Goal: Task Accomplishment & Management: Use online tool/utility

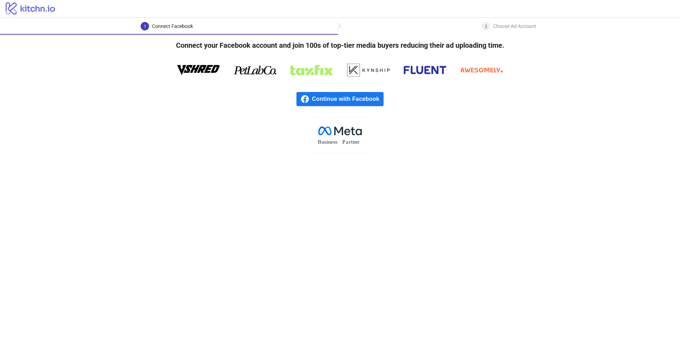
click at [354, 100] on span "Continue with Facebook" at bounding box center [348, 99] width 72 height 14
click at [347, 105] on span "Continue with Facebook" at bounding box center [348, 99] width 72 height 14
click at [508, 18] on div "1 Connect Facebook 2 Choose Ad Account" at bounding box center [340, 26] width 680 height 17
click at [492, 30] on div "2 Choose Ad Account" at bounding box center [509, 28] width 55 height 13
click at [24, 12] on icon "logo/logo" at bounding box center [30, 8] width 61 height 14
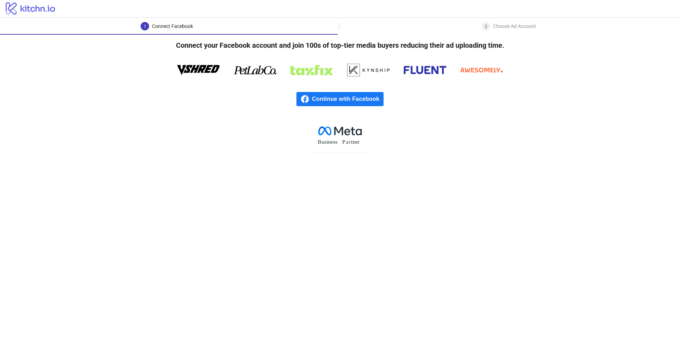
click at [30, 6] on icon "logo/logo" at bounding box center [30, 8] width 61 height 14
click at [505, 27] on div "Choose Ad Account" at bounding box center [514, 26] width 43 height 9
click at [490, 27] on div "2 Choose Ad Account" at bounding box center [509, 28] width 55 height 13
click at [343, 137] on rect at bounding box center [339, 135] width 61 height 35
click at [251, 71] on icon at bounding box center [255, 70] width 43 height 21
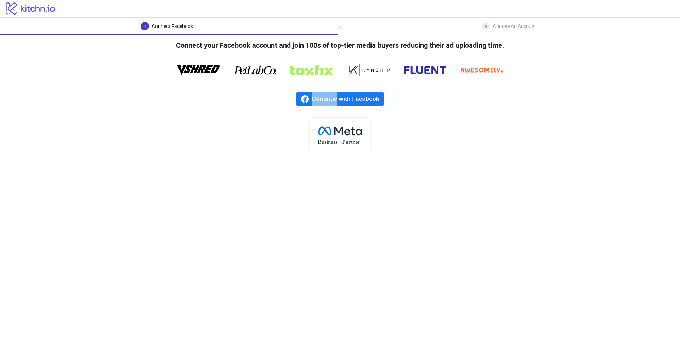
click at [251, 71] on icon at bounding box center [255, 70] width 43 height 21
click at [217, 196] on main "1 Connect Facebook 2 Choose Ad Account Connect your Facebook account and join 1…" at bounding box center [340, 185] width 680 height 334
click at [321, 101] on span "Continue with Facebook" at bounding box center [348, 99] width 72 height 14
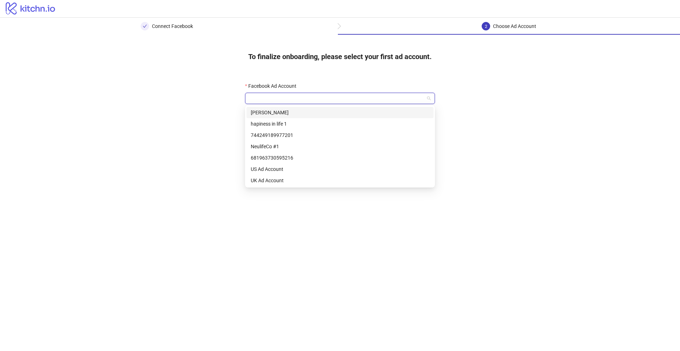
click at [326, 99] on input "Facebook Ad Account" at bounding box center [336, 98] width 175 height 11
click at [285, 126] on div "hapiness in life 1" at bounding box center [340, 124] width 179 height 8
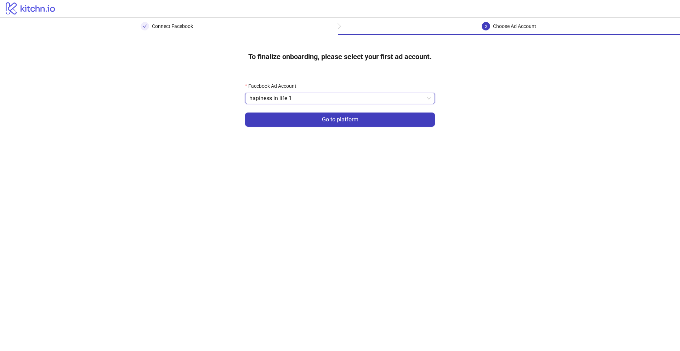
click at [314, 96] on span "hapiness in life 1" at bounding box center [339, 98] width 181 height 11
click at [202, 173] on main "Connect Facebook 2 Choose Ad Account To finalize onboarding, please select your…" at bounding box center [340, 185] width 680 height 334
click at [293, 98] on span "hapiness in life 1" at bounding box center [339, 98] width 181 height 11
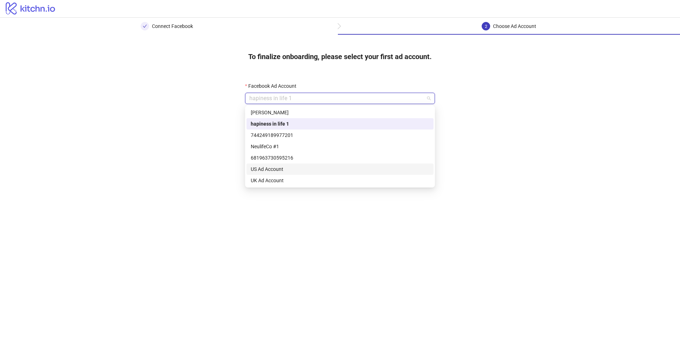
click at [270, 159] on div "681963730595216" at bounding box center [340, 158] width 179 height 8
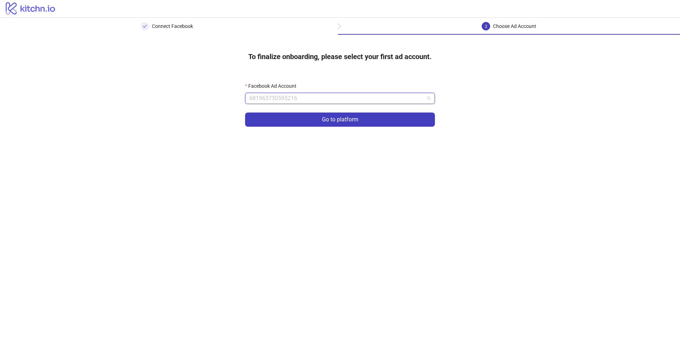
click at [293, 99] on span "681963730595216" at bounding box center [339, 98] width 181 height 11
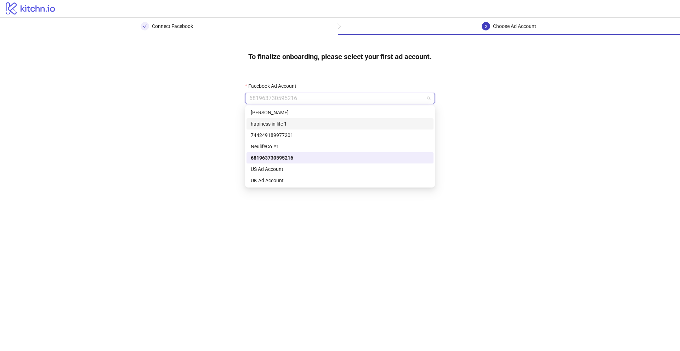
click at [280, 125] on div "hapiness in life 1" at bounding box center [340, 124] width 179 height 8
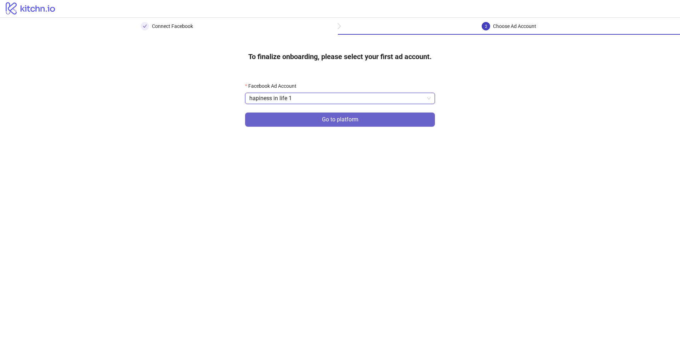
click at [280, 122] on button "Go to platform" at bounding box center [340, 120] width 190 height 14
click at [287, 97] on input "Facebook Ad Account" at bounding box center [336, 98] width 175 height 11
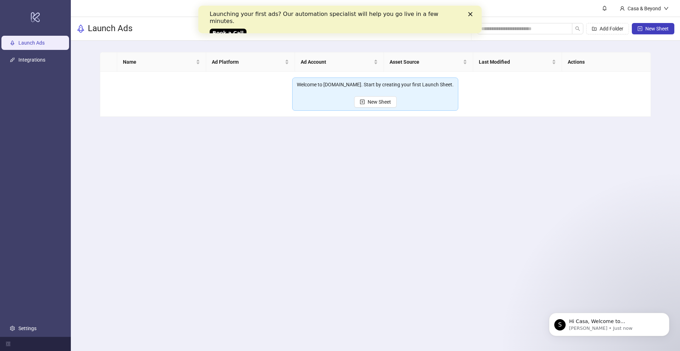
click at [472, 14] on icon "Close" at bounding box center [470, 14] width 4 height 4
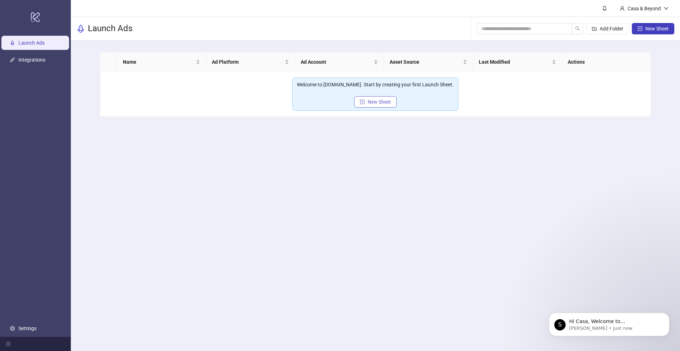
click at [390, 103] on span "New Sheet" at bounding box center [379, 102] width 23 height 6
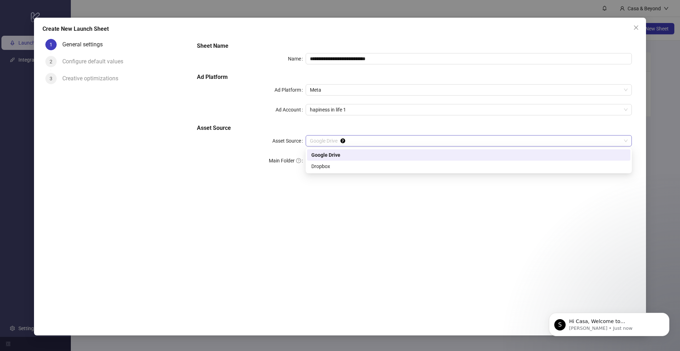
click at [356, 144] on span "Google Drive" at bounding box center [469, 141] width 318 height 11
click at [284, 194] on div "**********" at bounding box center [414, 174] width 446 height 277
click at [322, 139] on span "Google Drive" at bounding box center [469, 141] width 318 height 11
click at [329, 162] on div "Dropbox" at bounding box center [468, 166] width 323 height 11
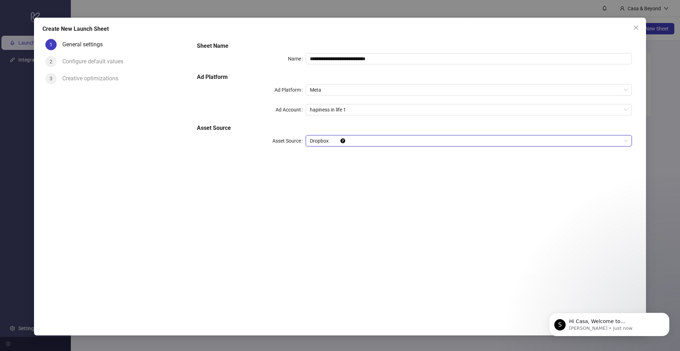
click at [326, 142] on span "Dropbox" at bounding box center [469, 141] width 318 height 11
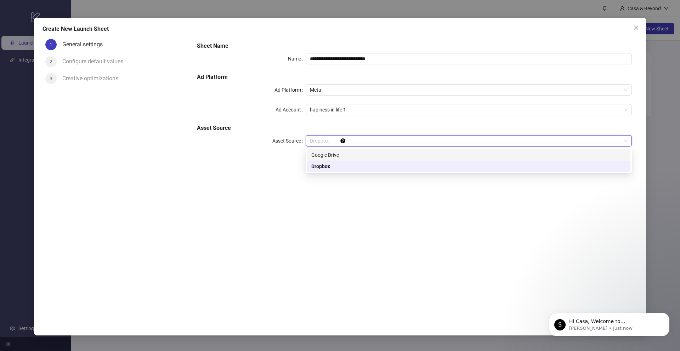
click at [325, 152] on div "Google Drive" at bounding box center [468, 155] width 315 height 8
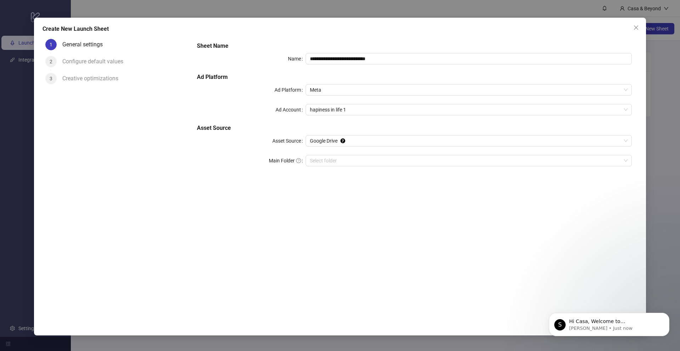
click at [287, 183] on div "**********" at bounding box center [414, 174] width 446 height 277
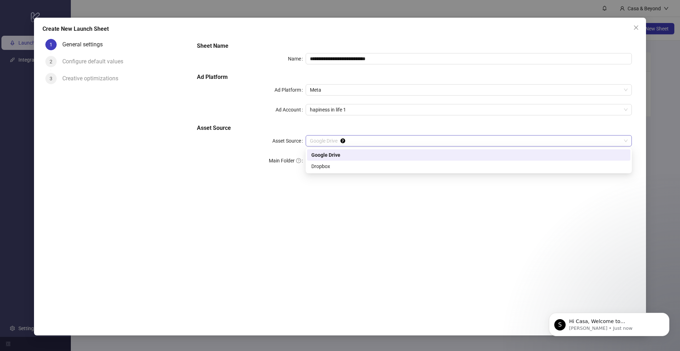
click at [311, 139] on span "Google Drive" at bounding box center [469, 141] width 318 height 11
click at [257, 197] on div "**********" at bounding box center [414, 174] width 446 height 277
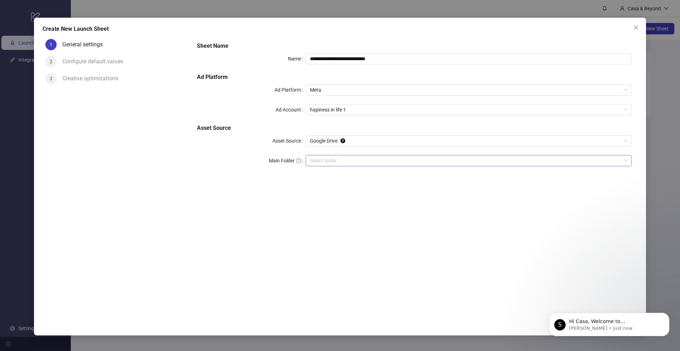
click at [323, 166] on div "Select folder" at bounding box center [469, 160] width 326 height 11
click at [359, 215] on div "**********" at bounding box center [414, 174] width 446 height 277
click at [316, 88] on span "Meta" at bounding box center [469, 90] width 318 height 11
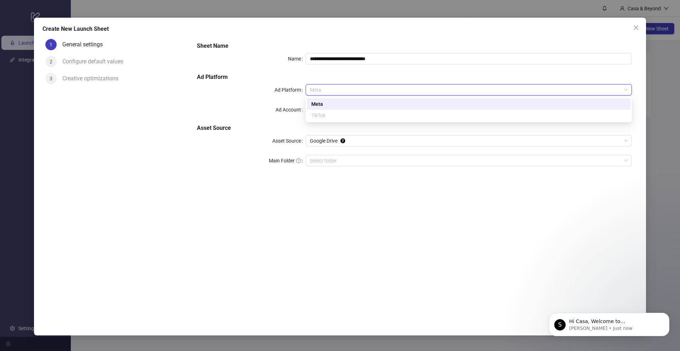
click at [225, 192] on div "**********" at bounding box center [414, 174] width 446 height 277
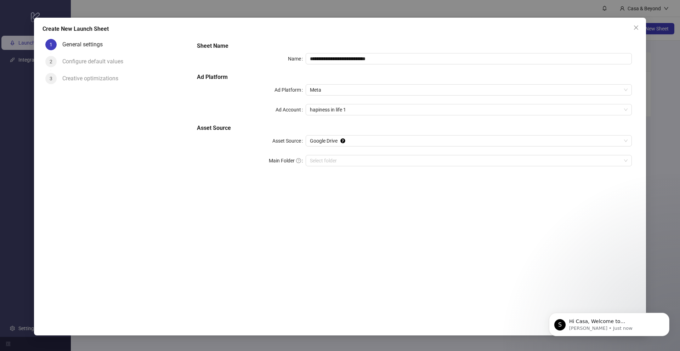
click at [325, 103] on div "**********" at bounding box center [414, 108] width 441 height 139
click at [320, 112] on span "hapiness in life 1" at bounding box center [469, 110] width 318 height 11
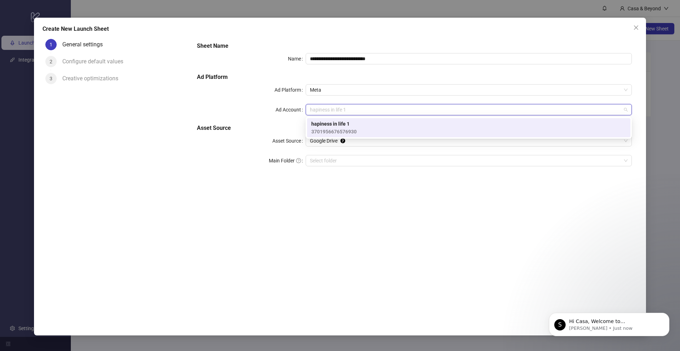
click at [246, 202] on div "**********" at bounding box center [414, 174] width 446 height 277
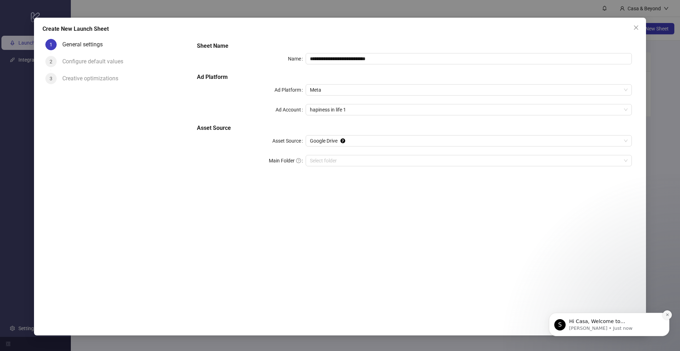
click at [666, 314] on icon "Dismiss notification" at bounding box center [668, 315] width 4 height 4
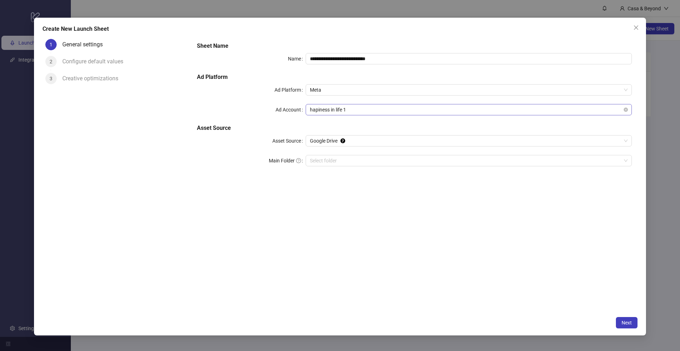
click at [401, 109] on span "hapiness in life 1" at bounding box center [469, 110] width 318 height 11
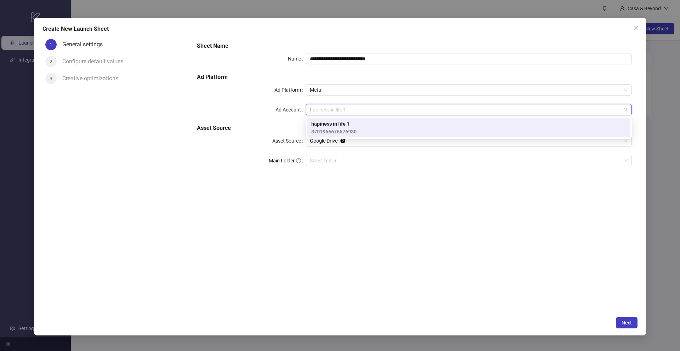
click at [317, 215] on div "**********" at bounding box center [414, 174] width 446 height 277
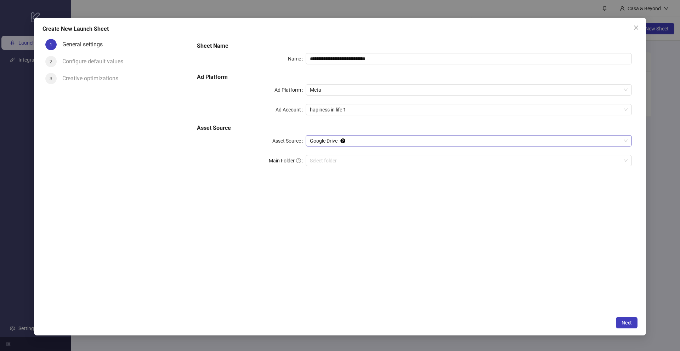
click at [336, 141] on span "Google Drive" at bounding box center [469, 141] width 318 height 11
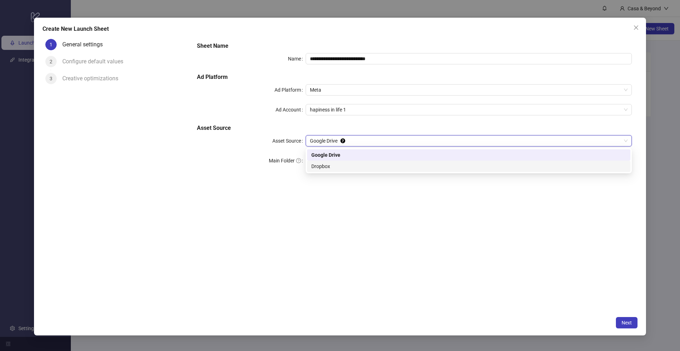
click at [260, 213] on div "**********" at bounding box center [414, 174] width 446 height 277
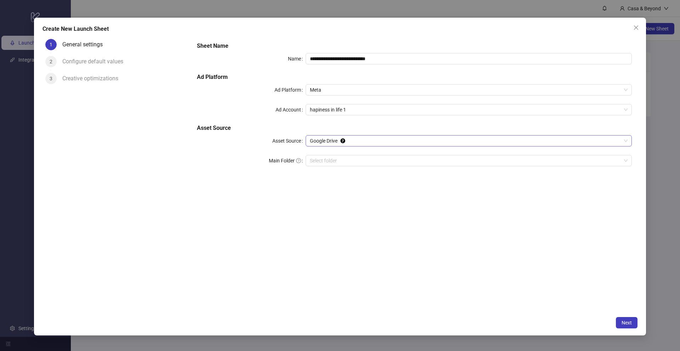
click at [322, 144] on span "Google Drive" at bounding box center [469, 141] width 318 height 11
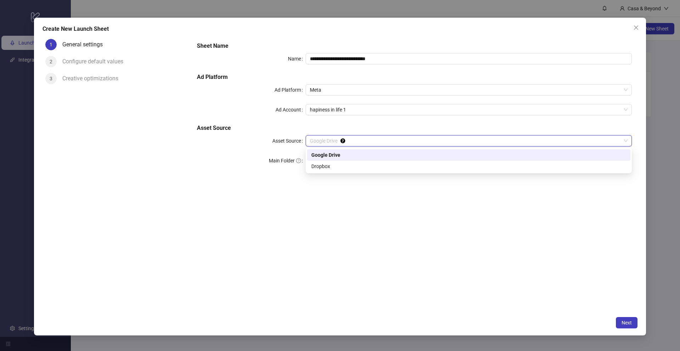
click at [244, 225] on div "**********" at bounding box center [414, 174] width 446 height 277
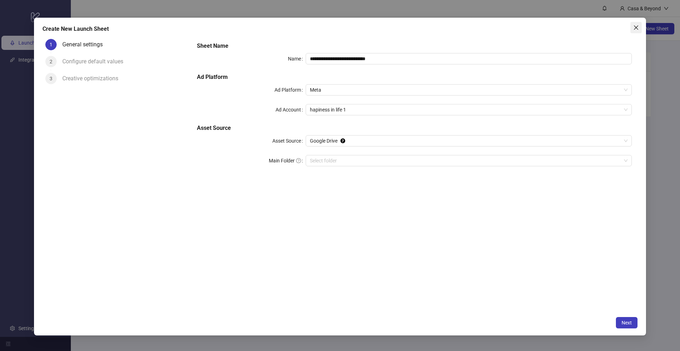
click at [634, 25] on icon "close" at bounding box center [636, 28] width 6 height 6
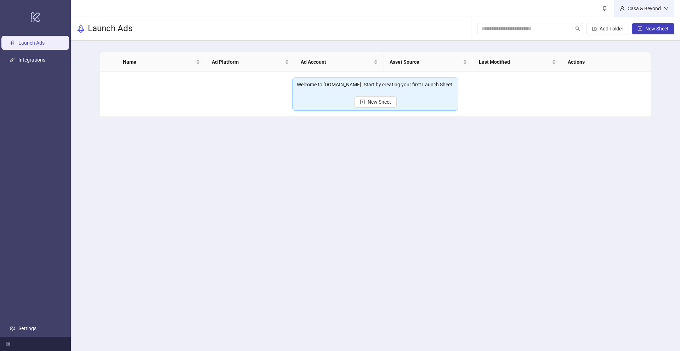
click at [641, 10] on div "Casa & Beyond" at bounding box center [644, 9] width 39 height 8
click at [522, 185] on main "Casa & Beyond Launch Ads Add Folder New Sheet Name Ad Platform Ad Account Asset…" at bounding box center [375, 175] width 609 height 351
click at [26, 326] on link "Settings" at bounding box center [27, 329] width 18 height 6
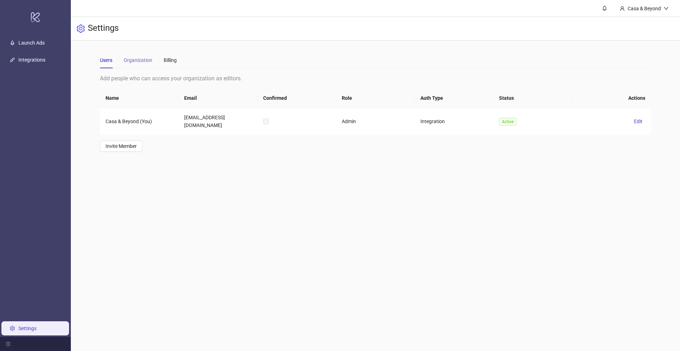
click at [134, 65] on div "Organization" at bounding box center [138, 60] width 29 height 16
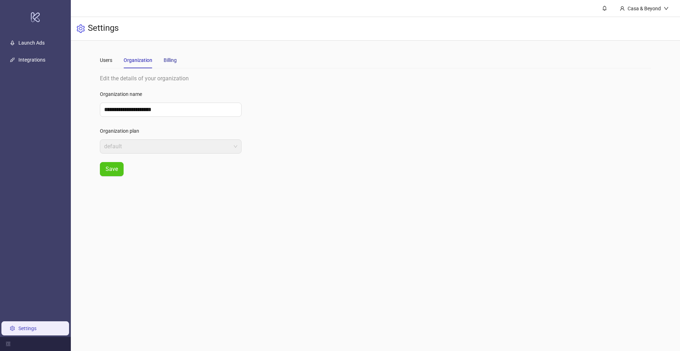
click at [171, 63] on div "Billing" at bounding box center [170, 60] width 13 height 8
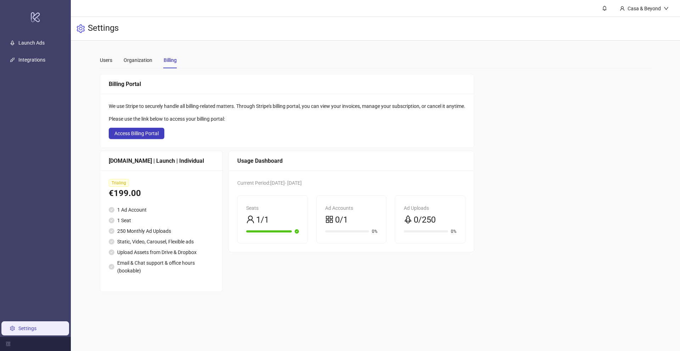
click at [151, 226] on ul "1 Ad Account 1 Seat 250 Monthly Ad Uploads Static, Video, Carousel, Flexible ad…" at bounding box center [161, 240] width 105 height 69
click at [169, 163] on div "Kitchn.io | Launch | Individual" at bounding box center [161, 161] width 105 height 9
click at [356, 225] on div "0/1" at bounding box center [351, 220] width 53 height 13
click at [33, 41] on link "Launch Ads" at bounding box center [31, 43] width 26 height 6
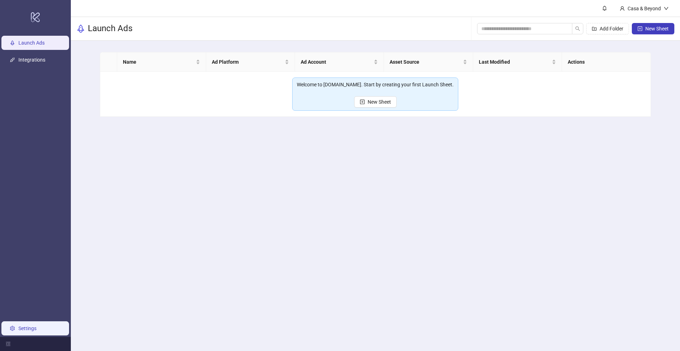
click at [19, 326] on link "Settings" at bounding box center [27, 329] width 18 height 6
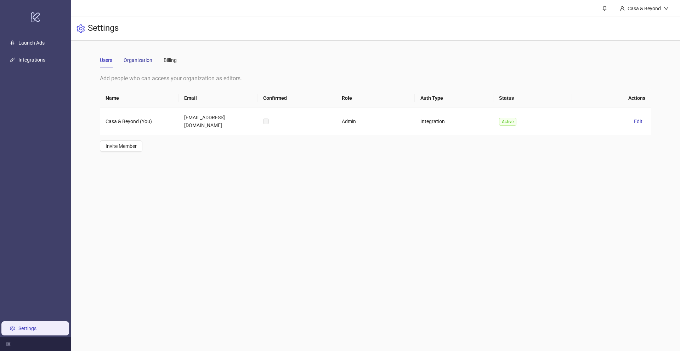
click at [135, 56] on div "Organization" at bounding box center [138, 60] width 29 height 8
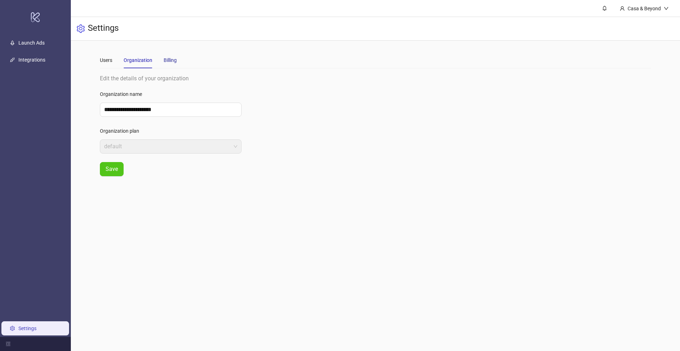
click at [165, 60] on div "Billing" at bounding box center [170, 60] width 13 height 8
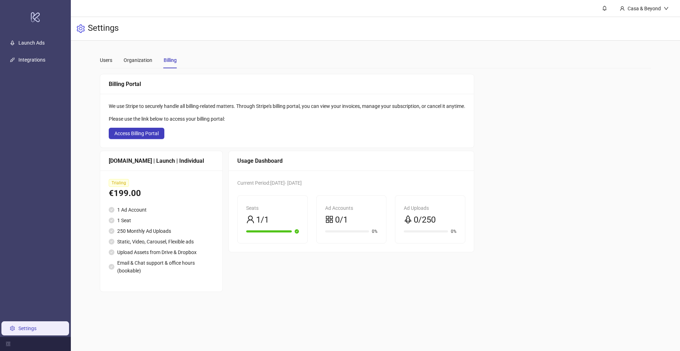
click at [138, 140] on div "We use Stripe to securely handle all billing-related matters. Through Stripe's …" at bounding box center [287, 121] width 374 height 54
click at [148, 135] on span "Access Billing Portal" at bounding box center [136, 134] width 44 height 6
click at [20, 46] on link "Launch Ads" at bounding box center [31, 43] width 26 height 6
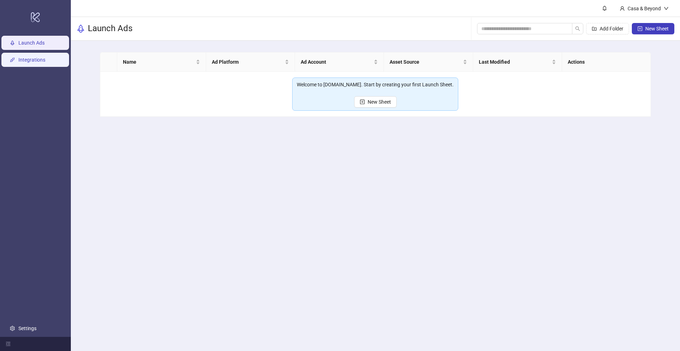
click at [19, 63] on link "Integrations" at bounding box center [31, 60] width 27 height 6
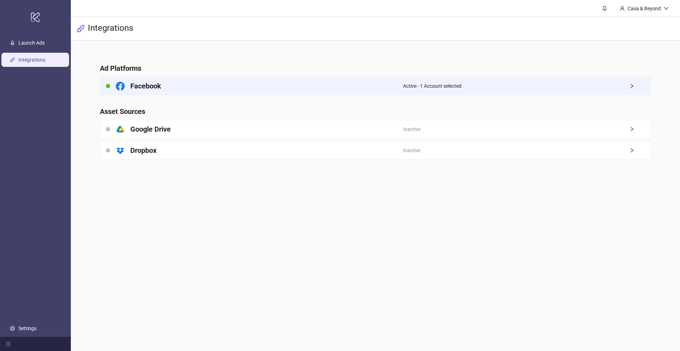
click at [450, 83] on span "Active - 1 Account selected" at bounding box center [432, 86] width 58 height 8
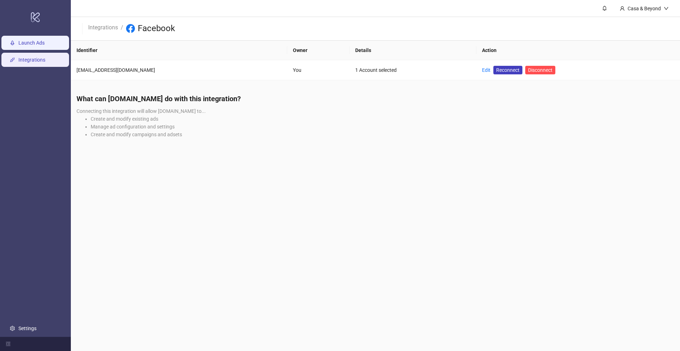
click at [44, 44] on link "Launch Ads" at bounding box center [31, 43] width 26 height 6
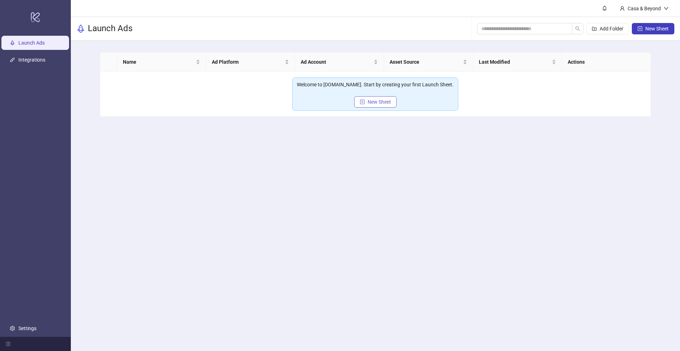
click at [380, 102] on span "New Sheet" at bounding box center [379, 102] width 23 height 6
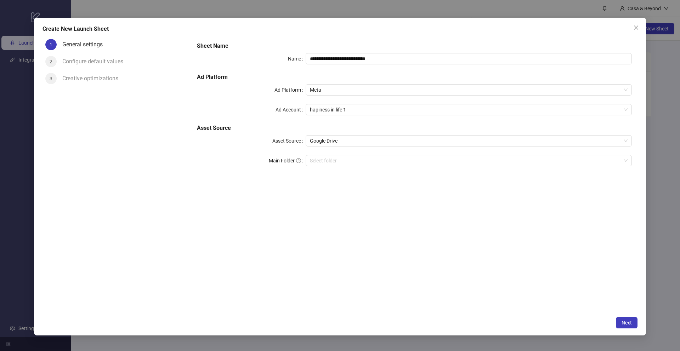
click at [309, 186] on div "**********" at bounding box center [414, 174] width 446 height 277
click at [315, 158] on input "Main Folder" at bounding box center [465, 161] width 311 height 11
click at [635, 28] on icon "close" at bounding box center [636, 27] width 4 height 4
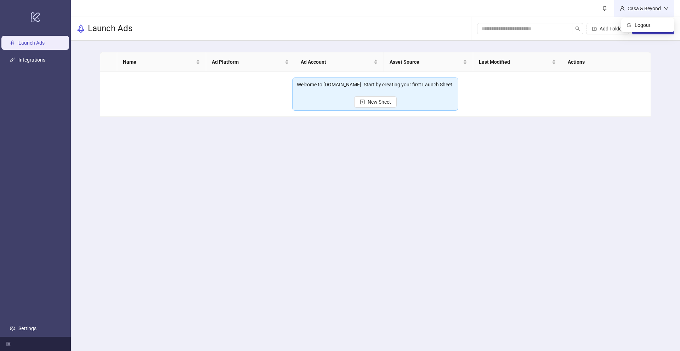
click at [643, 9] on div "Casa & Beyond" at bounding box center [644, 9] width 39 height 8
click at [442, 177] on main "Casa & Beyond Launch Ads Add Folder New Sheet Name Ad Platform Ad Account Asset…" at bounding box center [375, 175] width 609 height 351
click at [377, 102] on span "New Sheet" at bounding box center [379, 102] width 23 height 6
type input "**********"
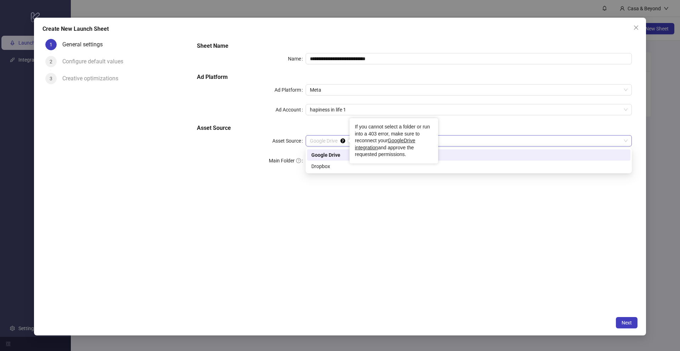
click at [343, 142] on icon "Tooltip anchor" at bounding box center [342, 141] width 5 height 5
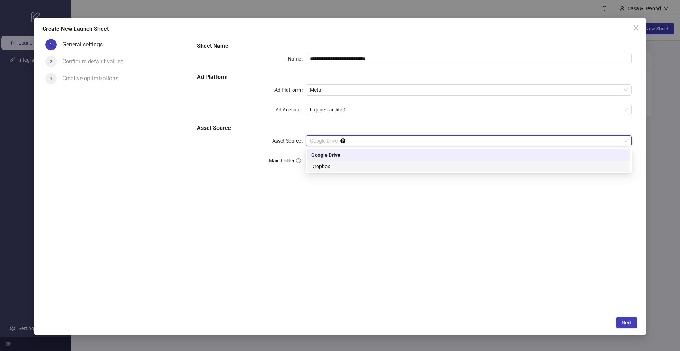
click at [319, 163] on div "Dropbox" at bounding box center [468, 167] width 315 height 8
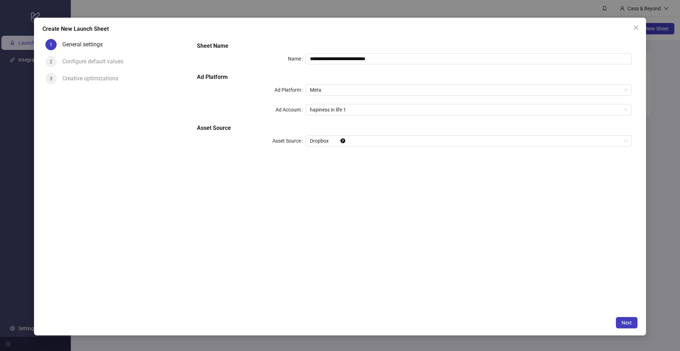
click at [330, 213] on div "**********" at bounding box center [414, 174] width 446 height 277
click at [628, 325] on span "Next" at bounding box center [627, 323] width 10 height 6
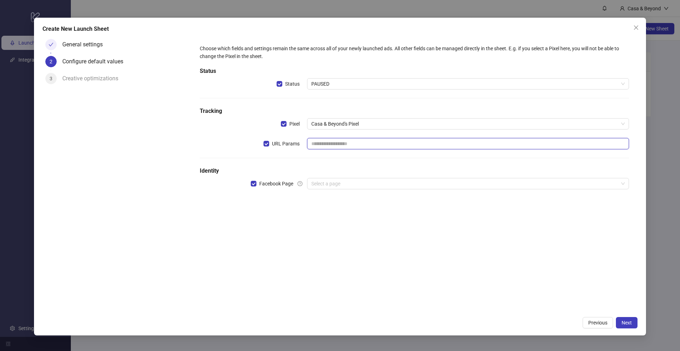
click at [360, 148] on input "text" at bounding box center [468, 143] width 322 height 11
click at [275, 275] on div "Choose which fields and settings remain the same across all of your newly launc…" at bounding box center [414, 174] width 446 height 277
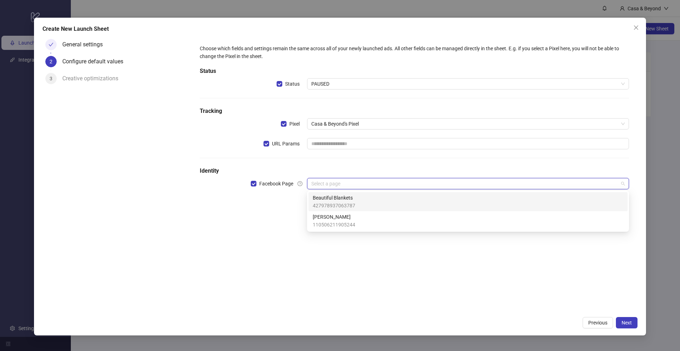
click at [334, 181] on input "search" at bounding box center [464, 184] width 307 height 11
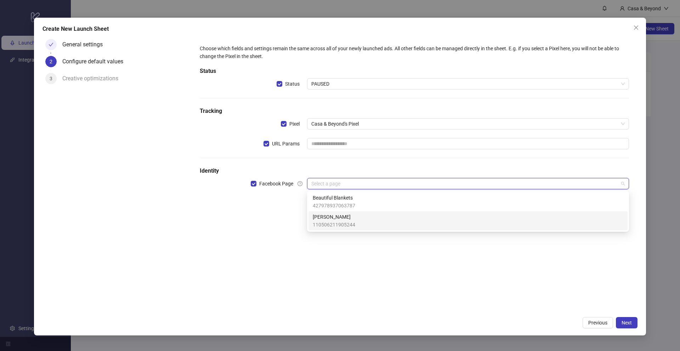
click at [276, 246] on div "Choose which fields and settings remain the same across all of your newly launc…" at bounding box center [414, 174] width 446 height 277
click at [321, 184] on input "search" at bounding box center [464, 184] width 307 height 11
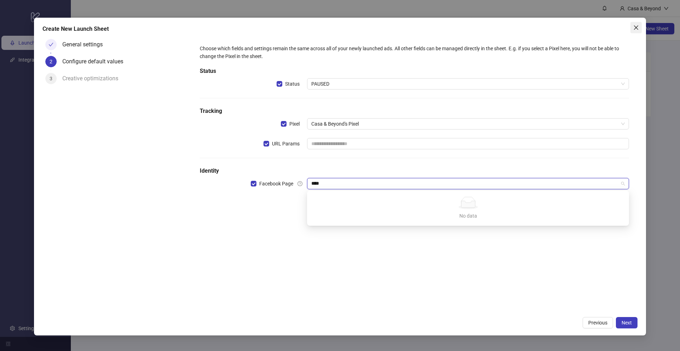
type input "****"
click at [635, 29] on icon "close" at bounding box center [636, 27] width 4 height 4
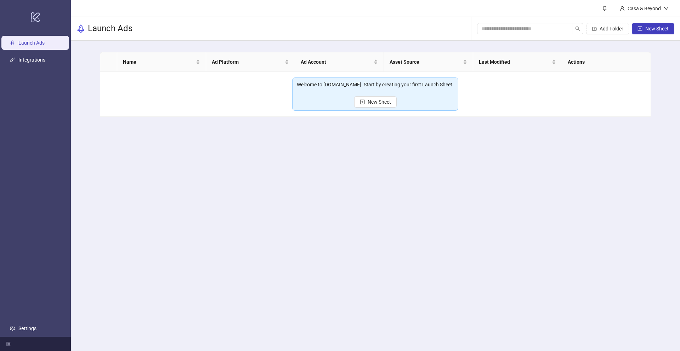
click at [413, 230] on main "Casa & Beyond Launch Ads Add Folder New Sheet Name Ad Platform Ad Account Asset…" at bounding box center [375, 175] width 609 height 351
click at [635, 10] on div "Casa & Beyond" at bounding box center [644, 9] width 39 height 8
click at [301, 215] on main "Casa & Beyond Launch Ads Add Folder New Sheet Name Ad Platform Ad Account Asset…" at bounding box center [375, 175] width 609 height 351
click at [23, 63] on link "Integrations" at bounding box center [31, 60] width 27 height 6
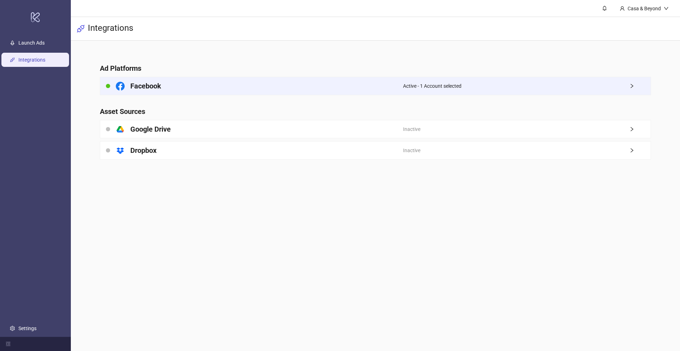
click at [288, 83] on div "Facebook" at bounding box center [251, 86] width 303 height 18
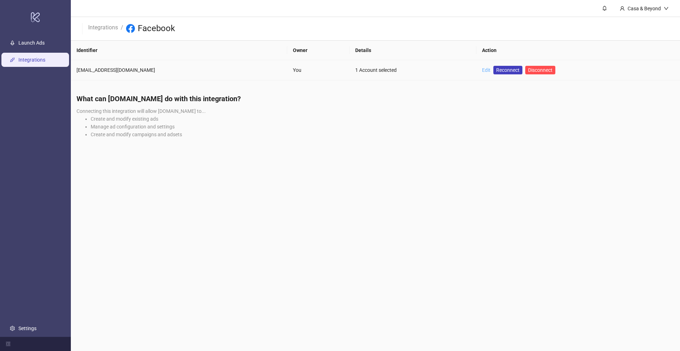
click at [482, 69] on link "Edit" at bounding box center [486, 70] width 9 height 6
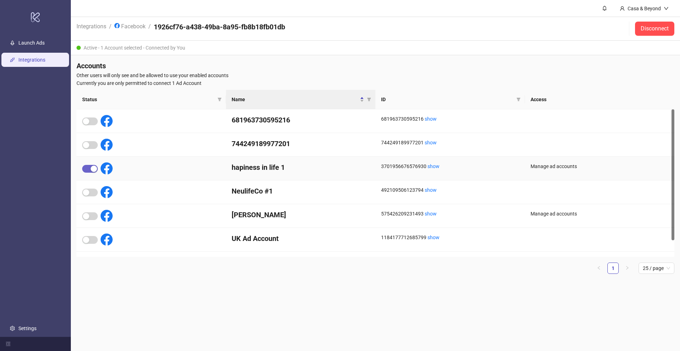
click at [91, 168] on div "button" at bounding box center [94, 169] width 6 height 6
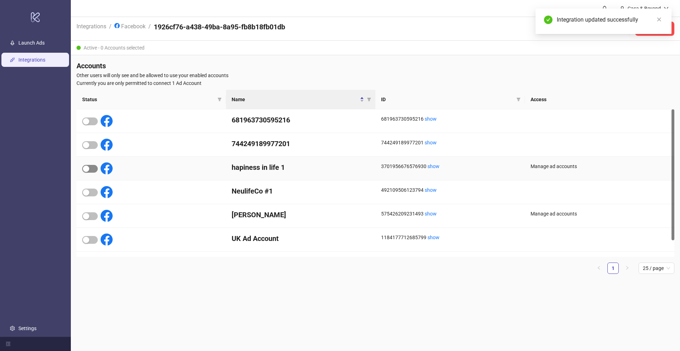
click at [91, 168] on span "button" at bounding box center [90, 169] width 16 height 8
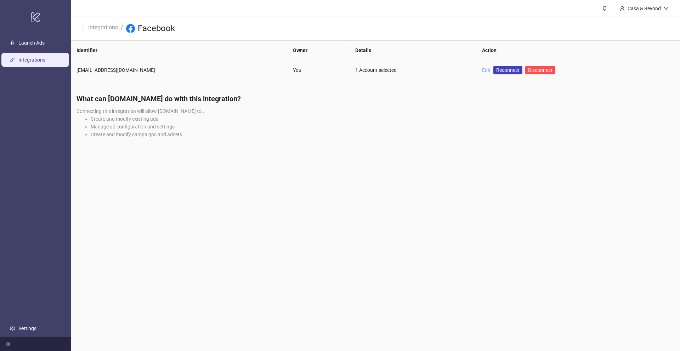
click at [482, 69] on link "Edit" at bounding box center [486, 70] width 9 height 6
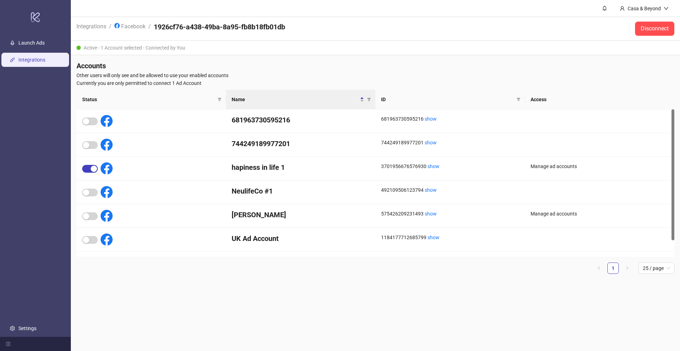
click at [147, 105] on th "Status" at bounding box center [152, 99] width 150 height 19
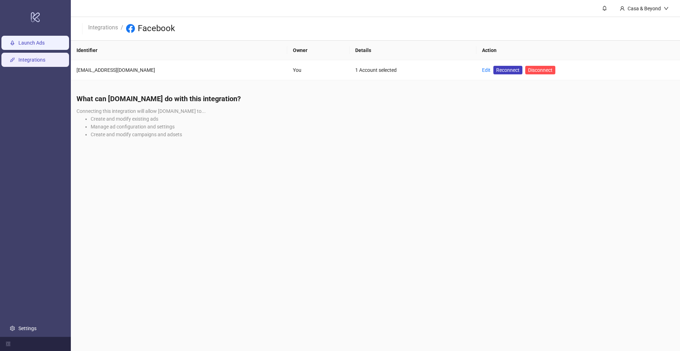
click at [38, 40] on link "Launch Ads" at bounding box center [31, 43] width 26 height 6
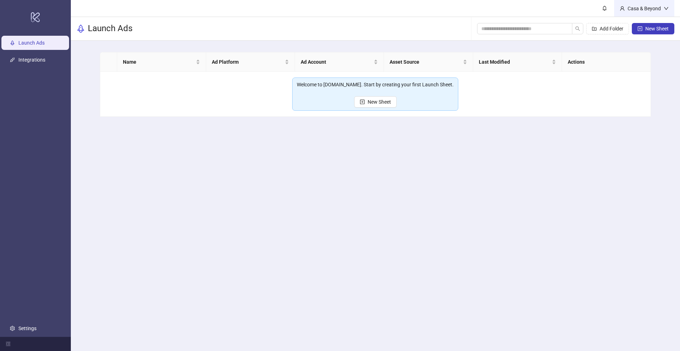
click at [633, 9] on div "Casa & Beyond" at bounding box center [644, 9] width 39 height 8
click at [515, 28] on input "search" at bounding box center [521, 29] width 81 height 8
click at [135, 145] on main "Casa & Beyond Launch Ads Add Folder New Sheet Name Ad Platform Ad Account Asset…" at bounding box center [375, 175] width 609 height 351
click at [26, 62] on link "Integrations" at bounding box center [31, 60] width 27 height 6
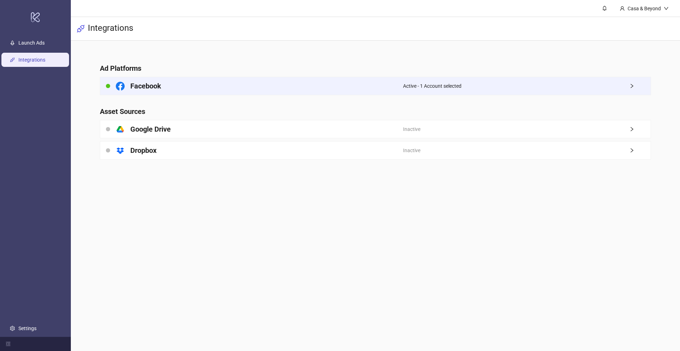
click at [207, 92] on div "Facebook" at bounding box center [251, 86] width 303 height 18
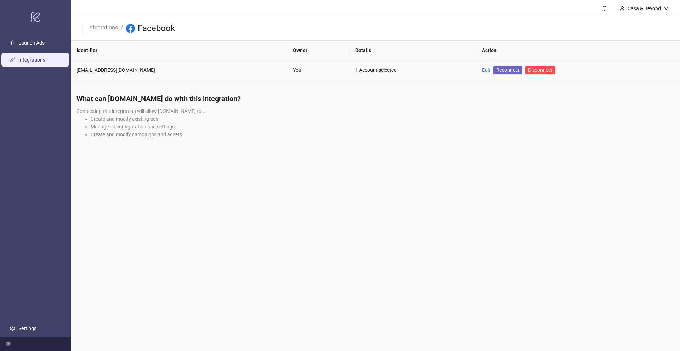
click at [496, 67] on span "Reconnect" at bounding box center [507, 70] width 23 height 8
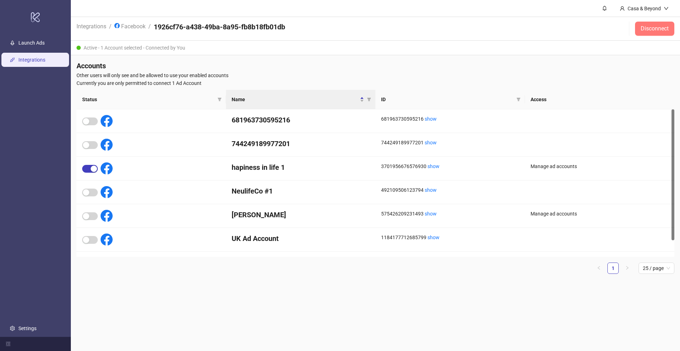
click at [662, 29] on span "Disconnect" at bounding box center [655, 29] width 28 height 6
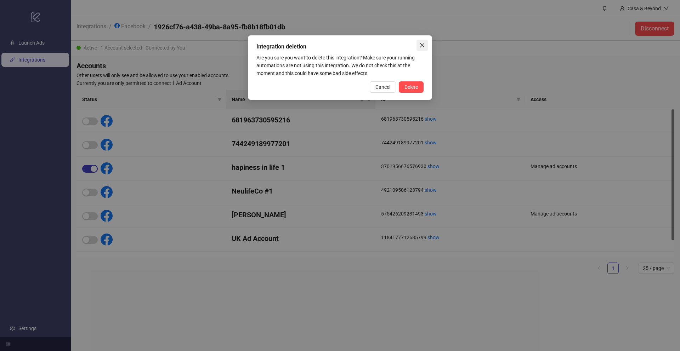
click at [421, 49] on button "Close" at bounding box center [422, 45] width 11 height 11
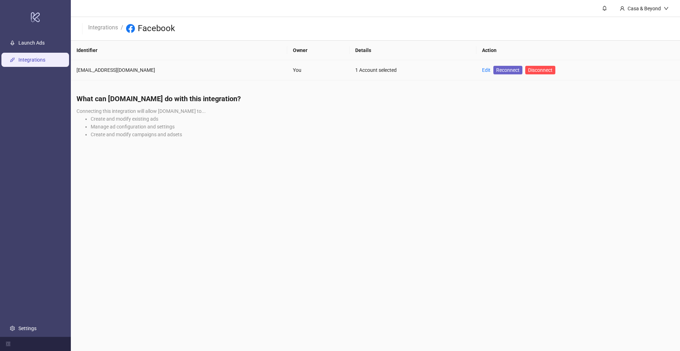
click at [496, 70] on span "Reconnect" at bounding box center [507, 70] width 23 height 8
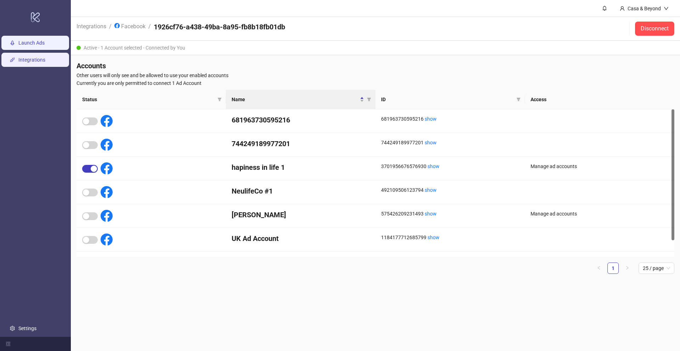
click at [45, 45] on link "Launch Ads" at bounding box center [31, 43] width 26 height 6
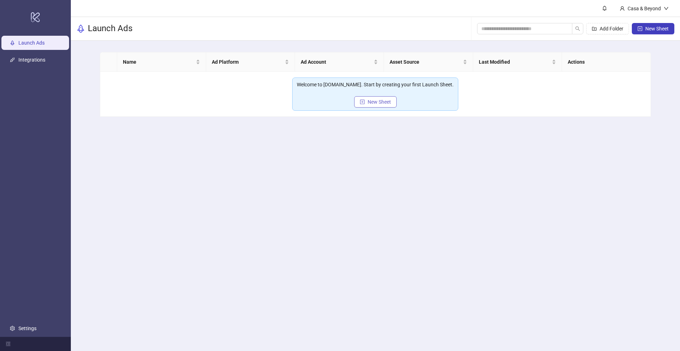
click at [378, 101] on span "New Sheet" at bounding box center [379, 102] width 23 height 6
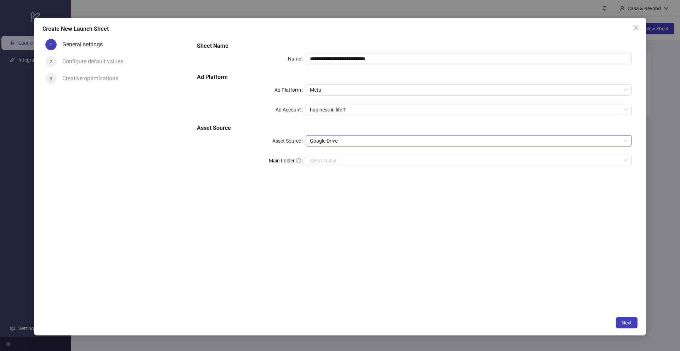
click at [339, 141] on span "Google Drive" at bounding box center [469, 141] width 318 height 11
click at [273, 222] on div "**********" at bounding box center [414, 174] width 446 height 277
click at [317, 144] on span "Google Drive" at bounding box center [469, 141] width 318 height 11
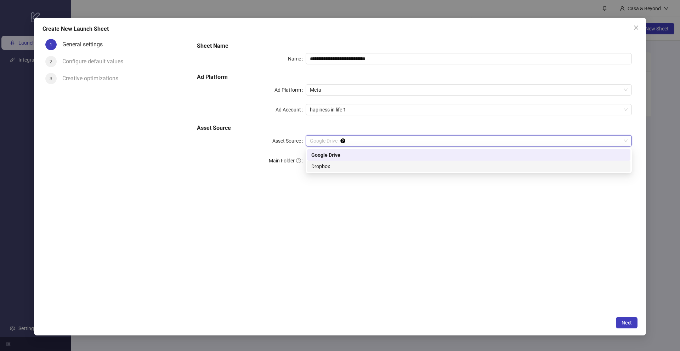
click at [326, 169] on div "Dropbox" at bounding box center [468, 167] width 315 height 8
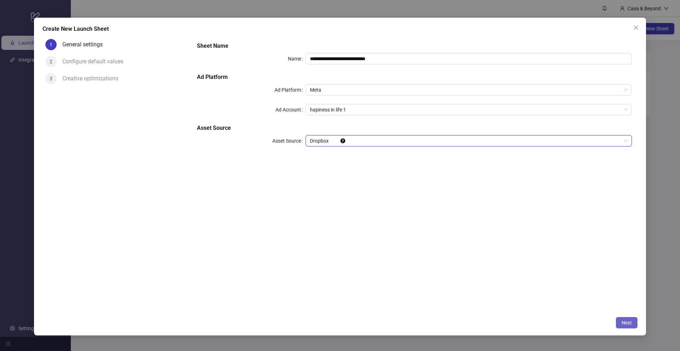
click at [628, 321] on span "Next" at bounding box center [627, 323] width 10 height 6
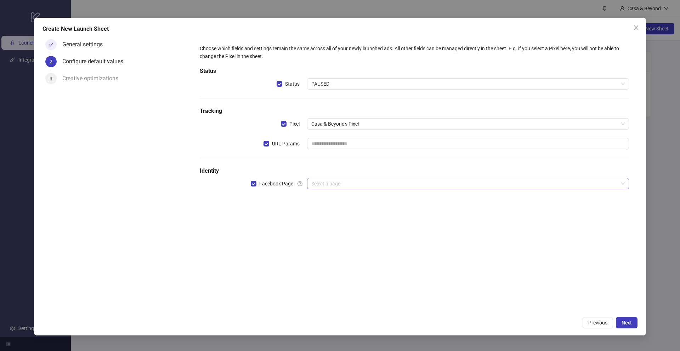
click at [330, 187] on input "search" at bounding box center [464, 184] width 307 height 11
click at [263, 275] on div "Choose which fields and settings remain the same across all of your newly launc…" at bounding box center [414, 174] width 446 height 277
click at [269, 181] on span "Facebook Page" at bounding box center [277, 184] width 40 height 8
click at [274, 181] on span "Facebook Page" at bounding box center [277, 184] width 40 height 8
click at [355, 181] on input "search" at bounding box center [464, 184] width 307 height 11
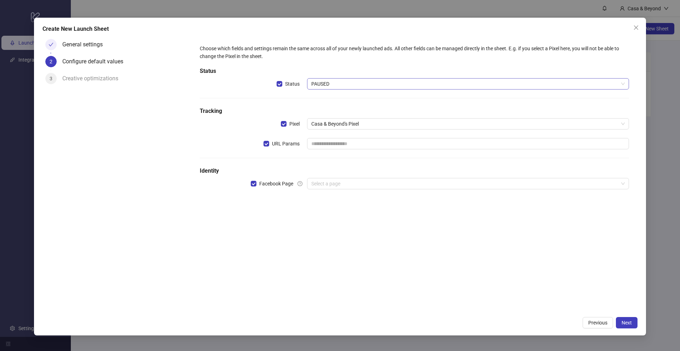
click at [333, 78] on div "PAUSED" at bounding box center [468, 83] width 322 height 11
click at [332, 83] on span "PAUSED" at bounding box center [468, 84] width 314 height 11
click at [294, 210] on div "Choose which fields and settings remain the same across all of your newly launc…" at bounding box center [414, 174] width 446 height 277
click at [324, 143] on input "text" at bounding box center [468, 143] width 322 height 11
click at [267, 287] on div "Choose which fields and settings remain the same across all of your newly launc…" at bounding box center [414, 174] width 446 height 277
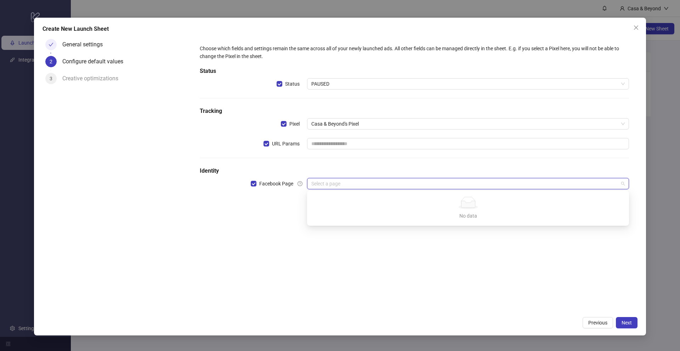
click at [322, 185] on input "search" at bounding box center [464, 184] width 307 height 11
click at [387, 334] on div "Create New Launch Sheet General settings 2 Configure default values 3 Creative …" at bounding box center [340, 177] width 612 height 319
click at [626, 325] on span "Next" at bounding box center [627, 323] width 10 height 6
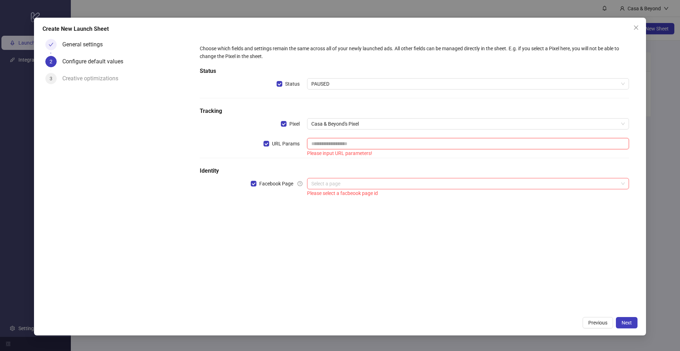
click at [366, 145] on input "text" at bounding box center [468, 143] width 322 height 11
click at [339, 186] on input "search" at bounding box center [464, 184] width 307 height 11
click at [265, 223] on div "Choose which fields and settings remain the same across all of your newly launc…" at bounding box center [414, 174] width 446 height 277
click at [629, 29] on div "Create New Launch Sheet" at bounding box center [340, 29] width 595 height 9
click at [637, 30] on icon "close" at bounding box center [636, 28] width 6 height 6
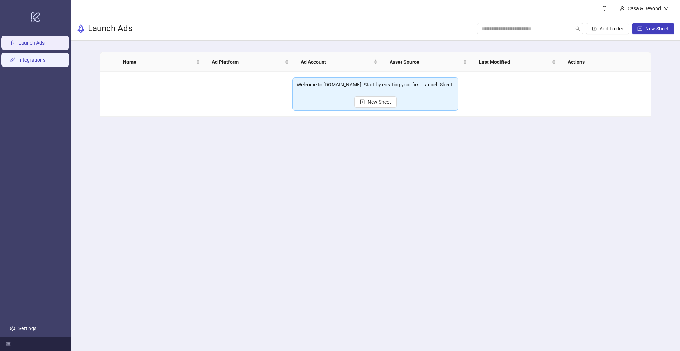
click at [45, 58] on link "Integrations" at bounding box center [31, 60] width 27 height 6
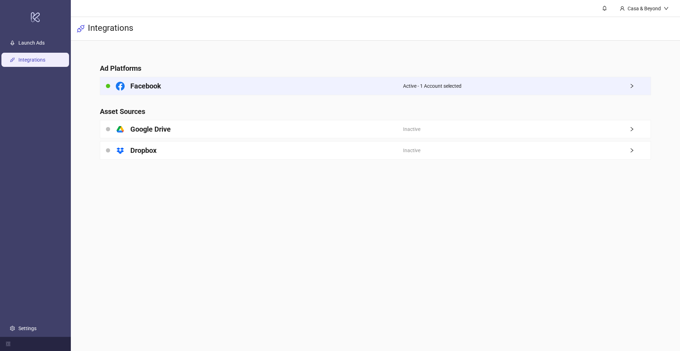
click at [432, 93] on div "Active - 1 Account selected" at bounding box center [527, 86] width 248 height 18
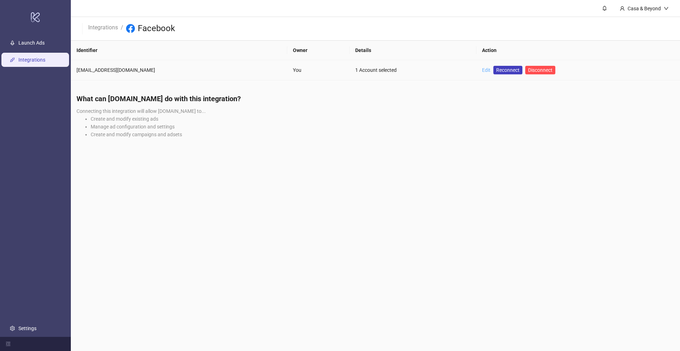
click at [482, 71] on link "Edit" at bounding box center [486, 70] width 9 height 6
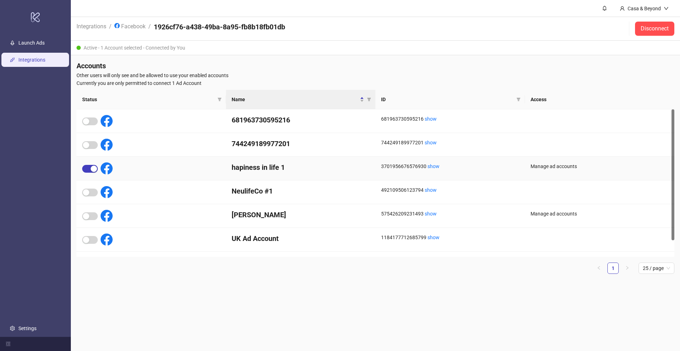
click at [88, 173] on div at bounding box center [97, 169] width 30 height 12
click at [89, 169] on span "button" at bounding box center [90, 169] width 16 height 8
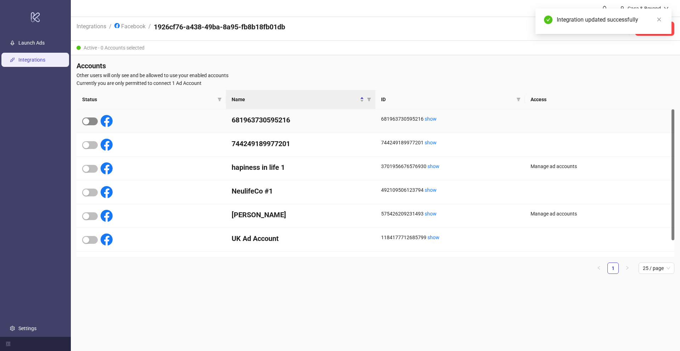
click at [86, 119] on div "button" at bounding box center [86, 121] width 6 height 6
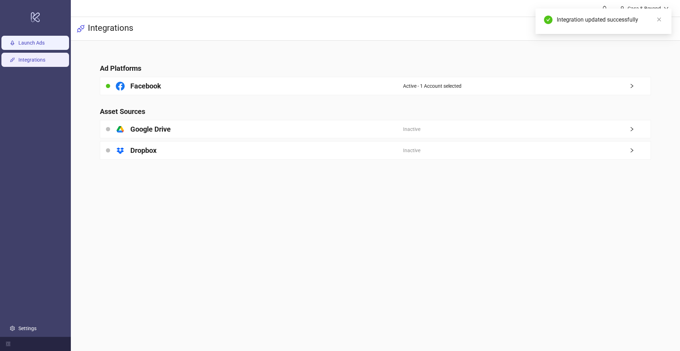
click at [18, 40] on link "Launch Ads" at bounding box center [31, 43] width 26 height 6
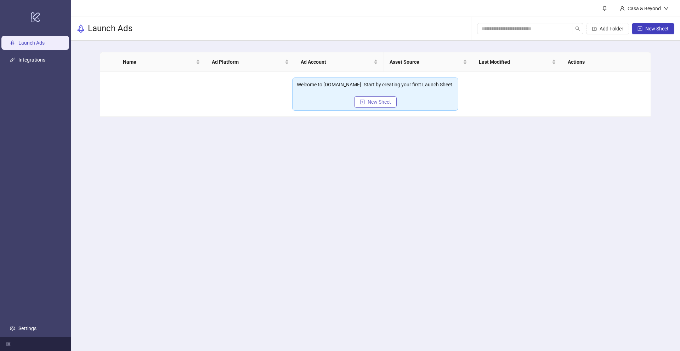
click at [378, 107] on button "New Sheet" at bounding box center [375, 101] width 43 height 11
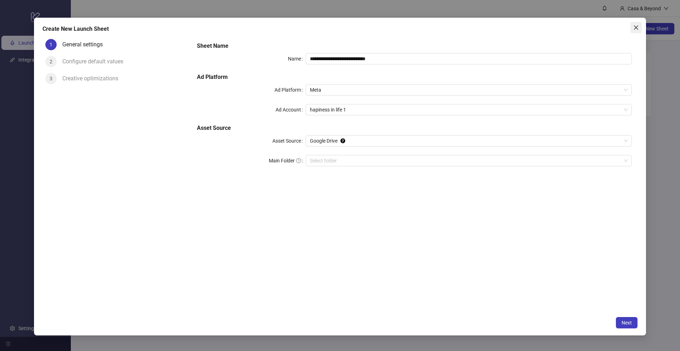
click at [636, 24] on button "Close" at bounding box center [636, 27] width 11 height 11
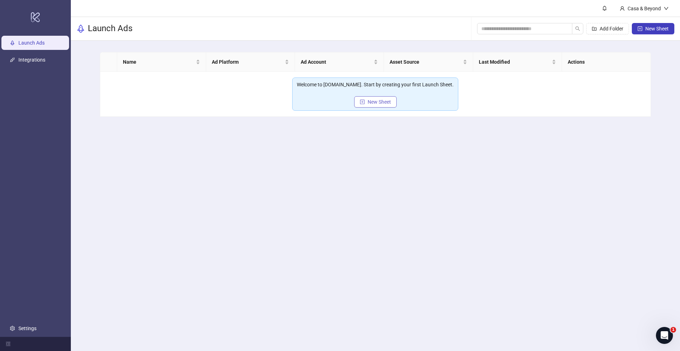
click at [374, 100] on span "New Sheet" at bounding box center [379, 102] width 23 height 6
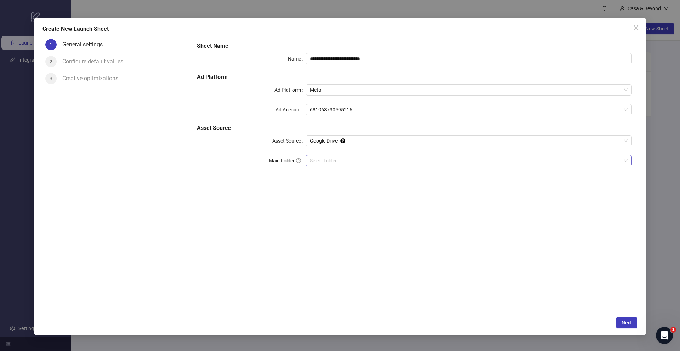
click at [334, 166] on input "Main Folder" at bounding box center [465, 161] width 311 height 11
click at [628, 324] on span "Next" at bounding box center [627, 323] width 10 height 6
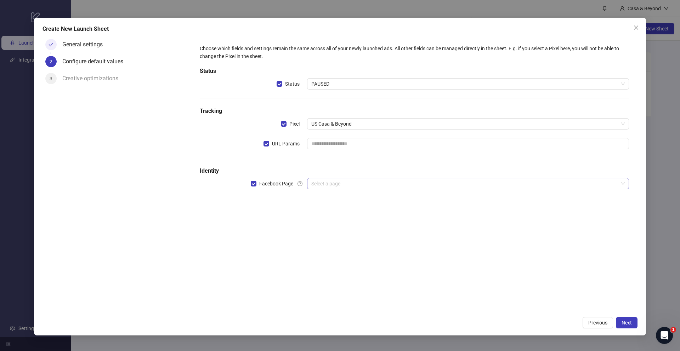
click at [336, 184] on input "search" at bounding box center [464, 184] width 307 height 11
click at [282, 260] on div "Choose which fields and settings remain the same across all of your newly launc…" at bounding box center [414, 174] width 446 height 277
click at [325, 185] on input "search" at bounding box center [464, 184] width 307 height 11
click at [272, 230] on div "Choose which fields and settings remain the same across all of your newly launc…" at bounding box center [414, 174] width 446 height 277
click at [630, 25] on div "Create New Launch Sheet" at bounding box center [340, 29] width 595 height 9
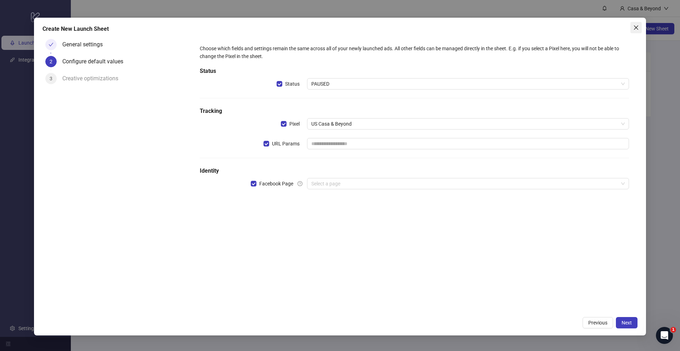
click at [634, 27] on icon "close" at bounding box center [636, 28] width 6 height 6
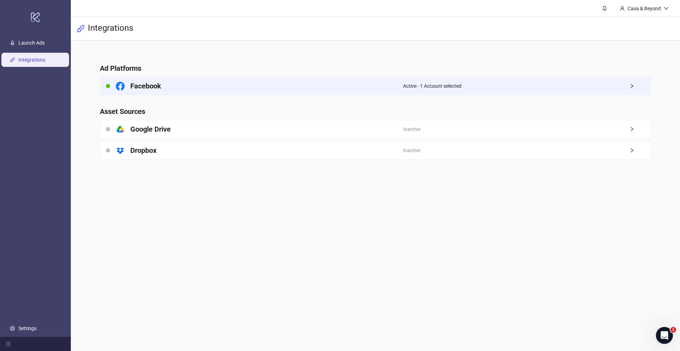
click at [249, 91] on div "Facebook" at bounding box center [251, 86] width 303 height 18
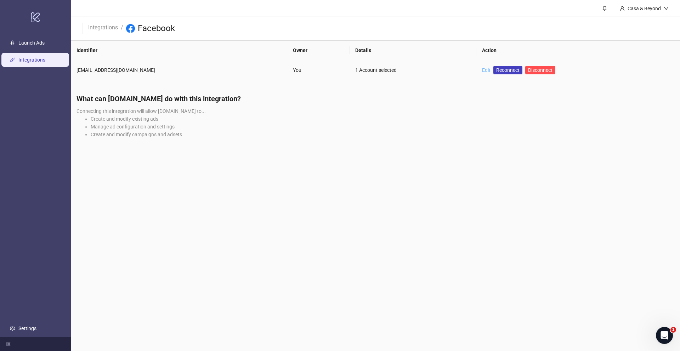
click at [482, 70] on link "Edit" at bounding box center [486, 70] width 9 height 6
click at [496, 71] on span "Reconnect" at bounding box center [507, 70] width 23 height 8
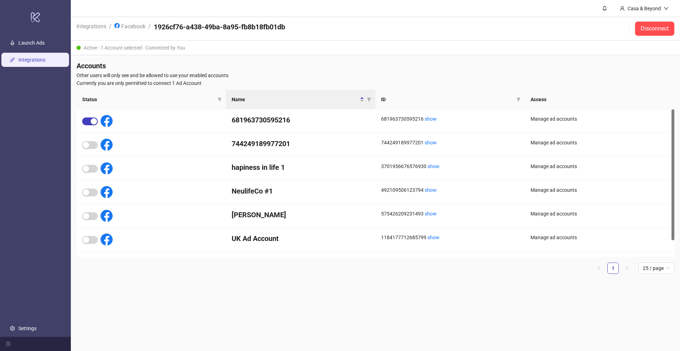
click at [242, 312] on main "Casa & Beyond Integrations / Facebook / 1926cf76-a438-49ba-8a95-fb8b18fb01db Di…" at bounding box center [375, 175] width 609 height 351
click at [90, 119] on span "button" at bounding box center [90, 122] width 16 height 8
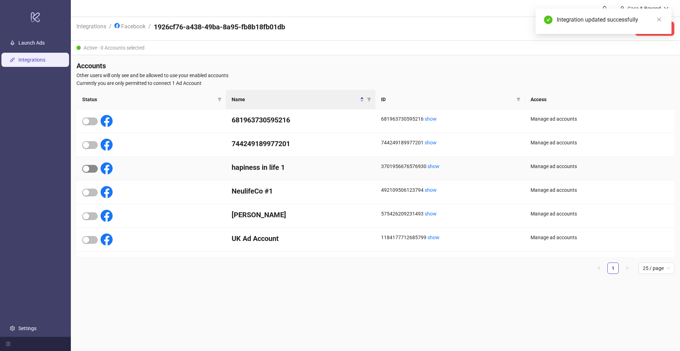
click at [91, 168] on span "button" at bounding box center [90, 169] width 16 height 8
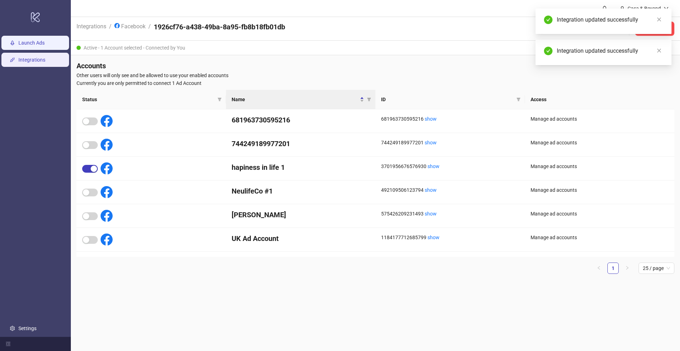
click at [29, 40] on link "Launch Ads" at bounding box center [31, 43] width 26 height 6
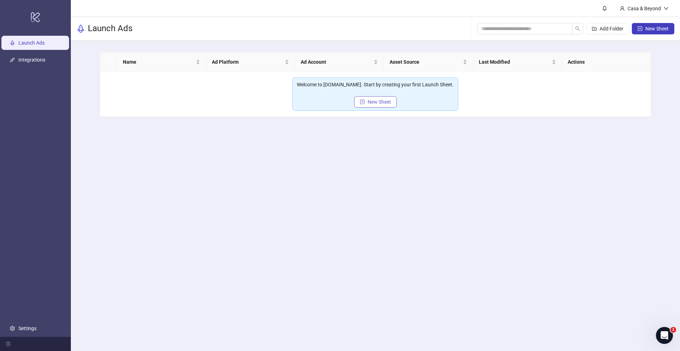
click at [384, 106] on button "New Sheet" at bounding box center [375, 101] width 43 height 11
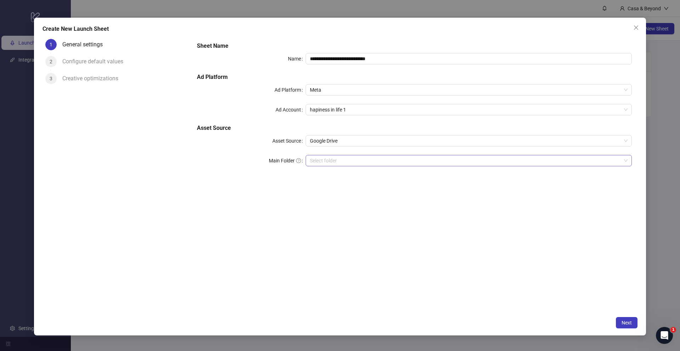
click at [333, 160] on input "Main Folder" at bounding box center [465, 161] width 311 height 11
click at [344, 143] on icon "Tooltip anchor" at bounding box center [342, 141] width 5 height 5
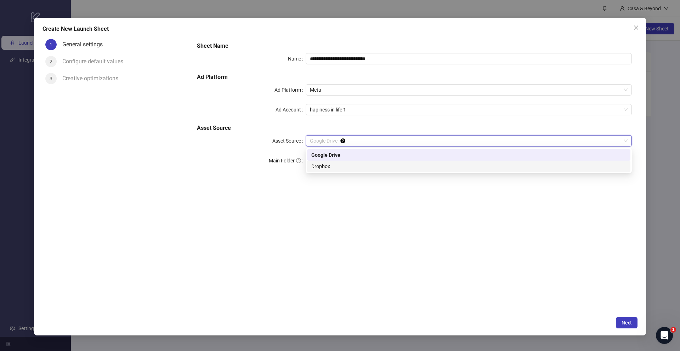
click at [322, 168] on div "Dropbox" at bounding box center [468, 167] width 315 height 8
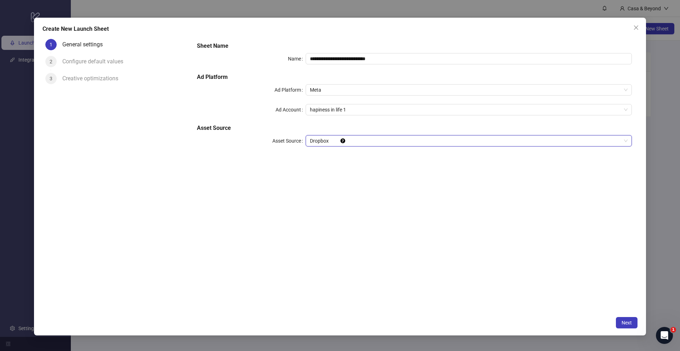
click at [415, 198] on div "**********" at bounding box center [414, 174] width 446 height 277
click at [632, 321] on span "Next" at bounding box center [627, 323] width 10 height 6
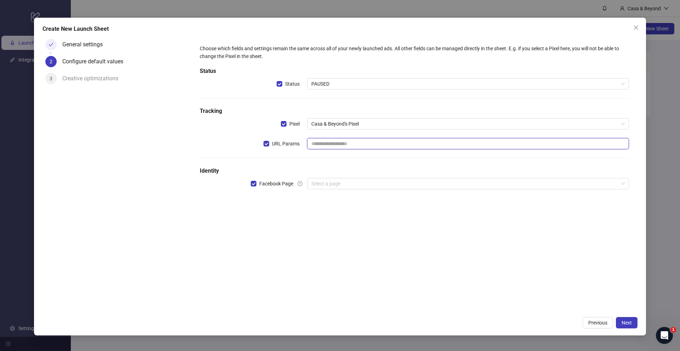
click at [336, 146] on input "text" at bounding box center [468, 143] width 322 height 11
click at [339, 124] on span "Casa & Beyond's Pixel" at bounding box center [468, 124] width 314 height 11
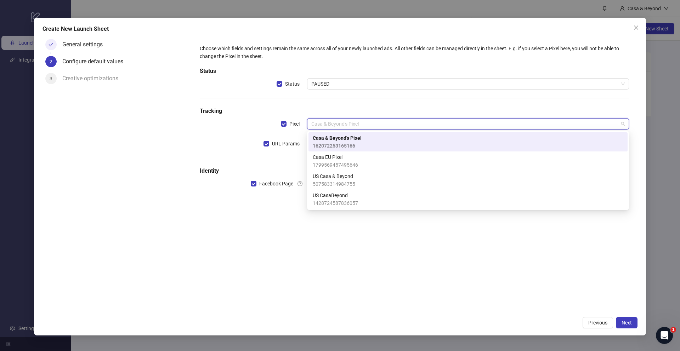
click at [253, 245] on div "Choose which fields and settings remain the same across all of your newly launc…" at bounding box center [414, 174] width 446 height 277
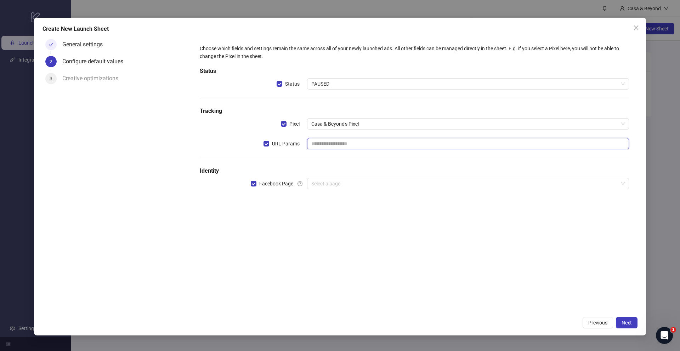
click at [325, 145] on input "text" at bounding box center [468, 143] width 322 height 11
click at [340, 188] on input "search" at bounding box center [464, 184] width 307 height 11
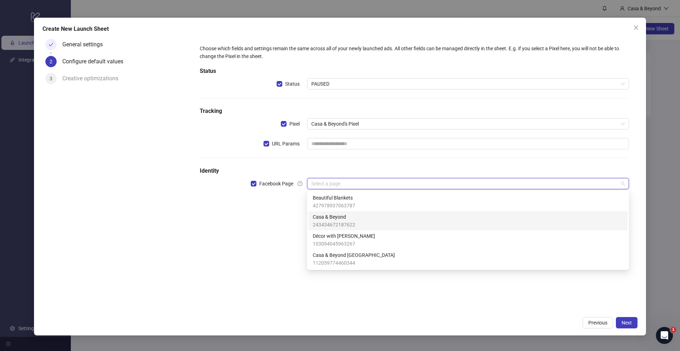
click at [339, 221] on span "243434672187622" at bounding box center [334, 225] width 43 height 8
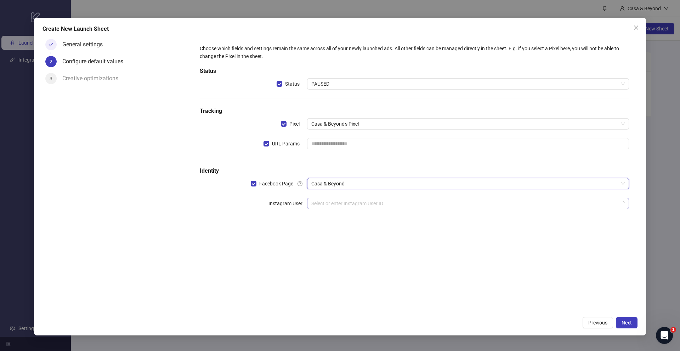
click at [353, 202] on input "search" at bounding box center [464, 203] width 307 height 11
click at [263, 249] on div "Choose which fields and settings remain the same across all of your newly launc…" at bounding box center [414, 174] width 446 height 277
click at [314, 206] on input "search" at bounding box center [464, 203] width 307 height 11
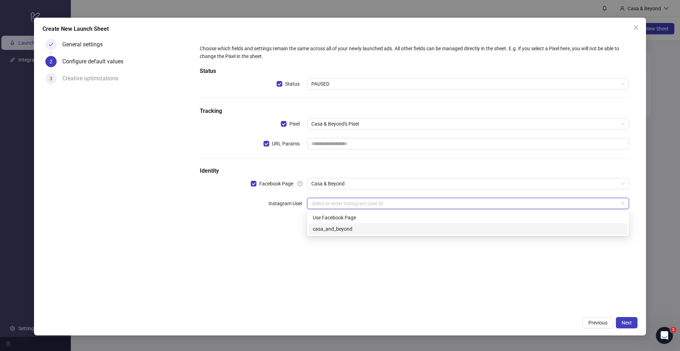
click at [328, 231] on div "casa_and_beyond" at bounding box center [468, 229] width 311 height 8
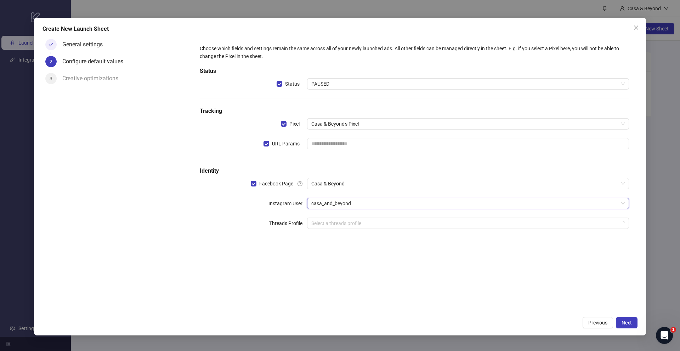
click at [326, 249] on div "Choose which fields and settings remain the same across all of your newly launc…" at bounding box center [414, 174] width 446 height 277
click at [336, 223] on input "search" at bounding box center [464, 223] width 307 height 11
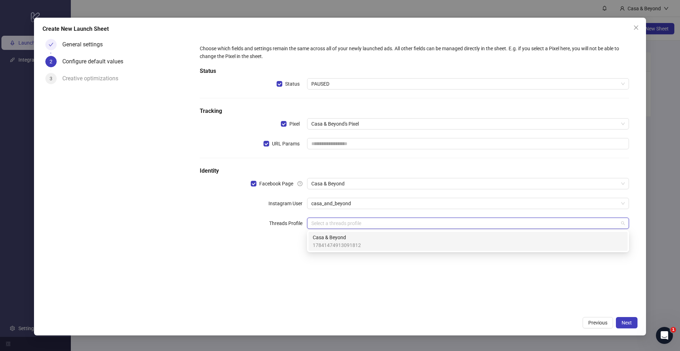
click at [340, 239] on span "Casa & Beyond" at bounding box center [337, 238] width 48 height 8
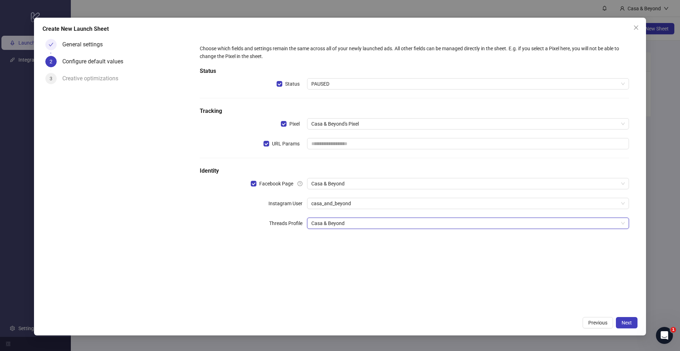
click at [320, 264] on div "Choose which fields and settings remain the same across all of your newly launc…" at bounding box center [414, 174] width 446 height 277
click at [627, 323] on span "Next" at bounding box center [627, 323] width 10 height 6
click at [346, 148] on input "text" at bounding box center [468, 143] width 322 height 11
click at [345, 146] on input "text" at bounding box center [468, 143] width 322 height 11
paste input "**********"
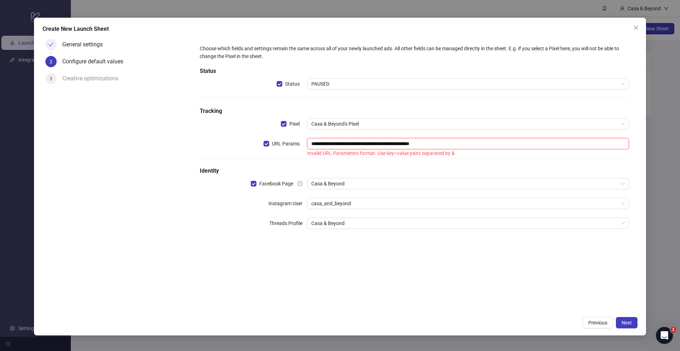
type input "**********"
click at [215, 333] on div "**********" at bounding box center [340, 177] width 612 height 319
click at [294, 266] on div "**********" at bounding box center [414, 174] width 446 height 277
drag, startPoint x: 450, startPoint y: 145, endPoint x: 246, endPoint y: 137, distance: 205.0
click at [248, 139] on div "**********" at bounding box center [414, 148] width 429 height 20
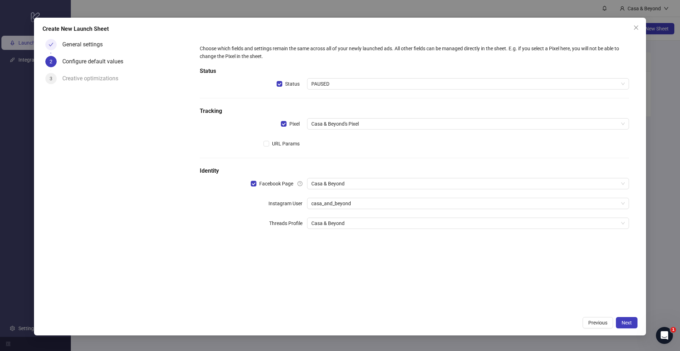
click at [405, 277] on div "Choose which fields and settings remain the same across all of your newly launc…" at bounding box center [414, 174] width 446 height 277
click at [624, 325] on span "Next" at bounding box center [627, 323] width 10 height 6
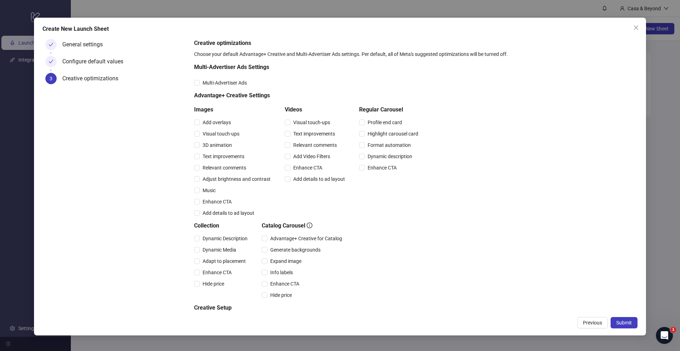
scroll to position [39, 0]
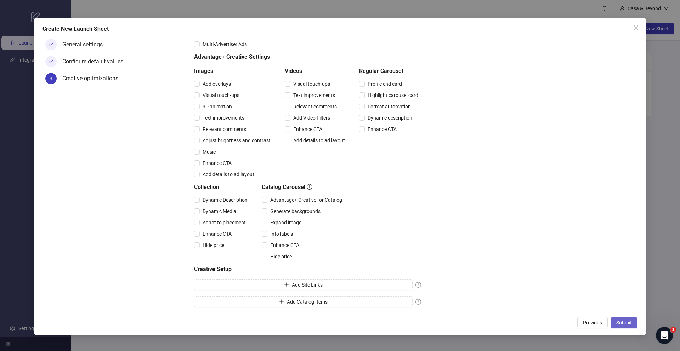
click at [626, 324] on span "Submit" at bounding box center [624, 323] width 16 height 6
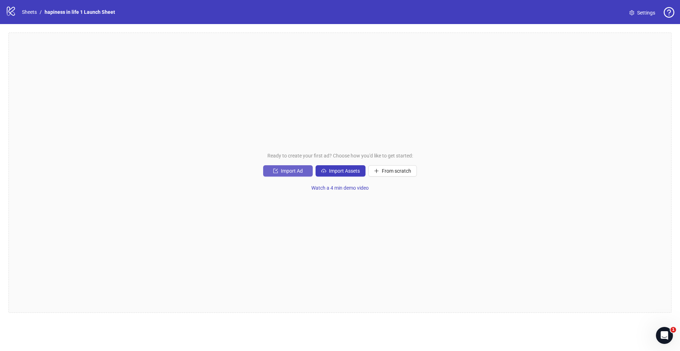
click at [289, 170] on span "Import Ad" at bounding box center [292, 171] width 22 height 6
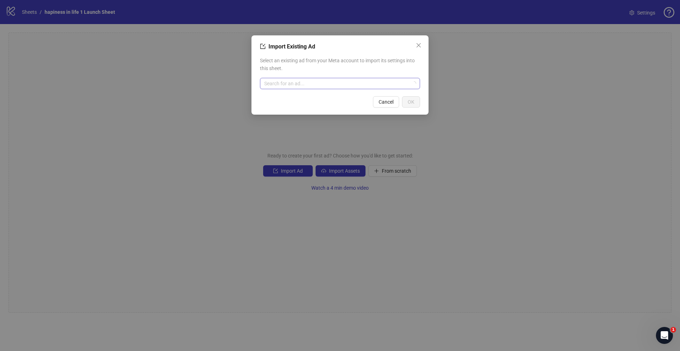
click at [333, 82] on input "search" at bounding box center [336, 83] width 145 height 11
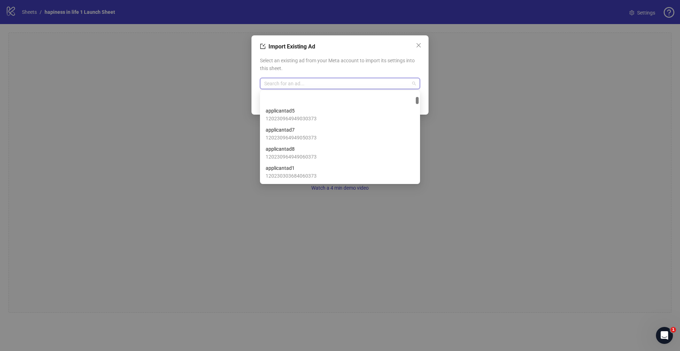
scroll to position [271, 0]
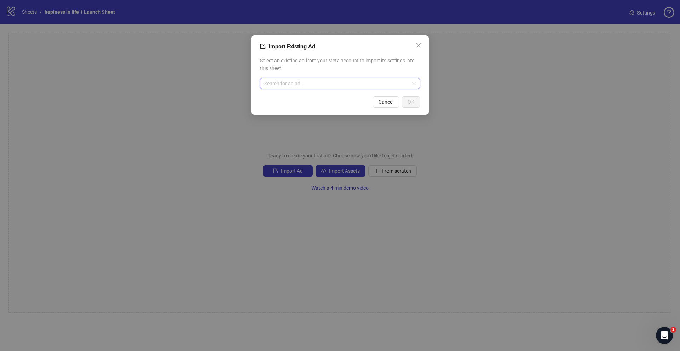
click at [321, 46] on div "Import Existing Ad" at bounding box center [340, 47] width 160 height 9
click at [413, 40] on button "Close" at bounding box center [418, 45] width 11 height 11
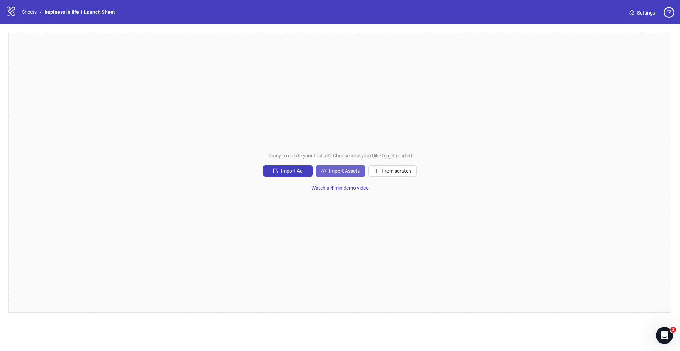
click at [351, 175] on button "Import Assets" at bounding box center [341, 170] width 50 height 11
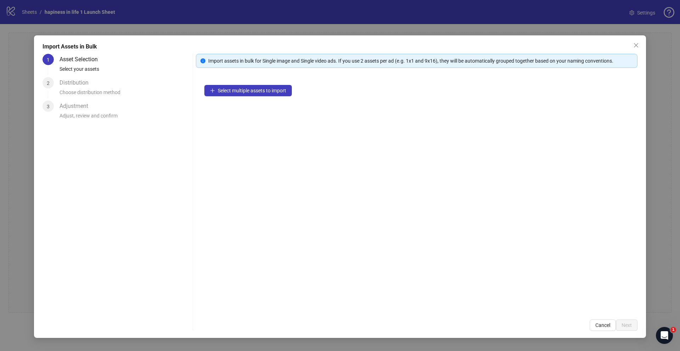
click at [679, 176] on div "Import Assets in Bulk 1 Asset Selection Select your assets 2 Distribution Choos…" at bounding box center [340, 175] width 680 height 351
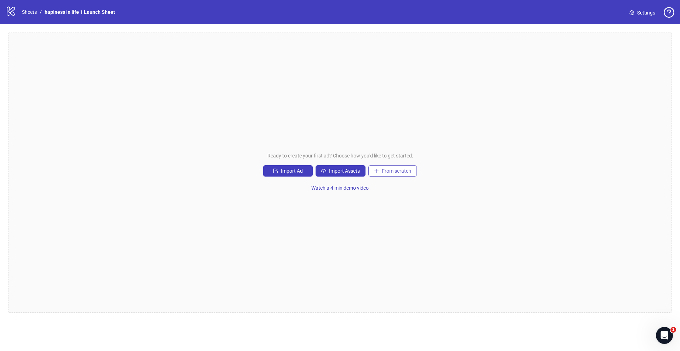
click at [406, 171] on span "From scratch" at bounding box center [396, 171] width 29 height 6
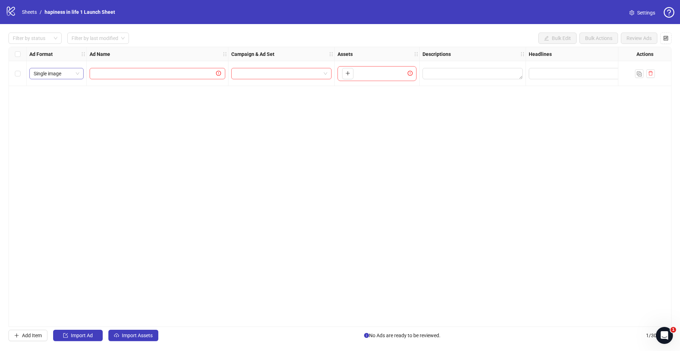
click at [52, 76] on span "Single image" at bounding box center [57, 73] width 46 height 11
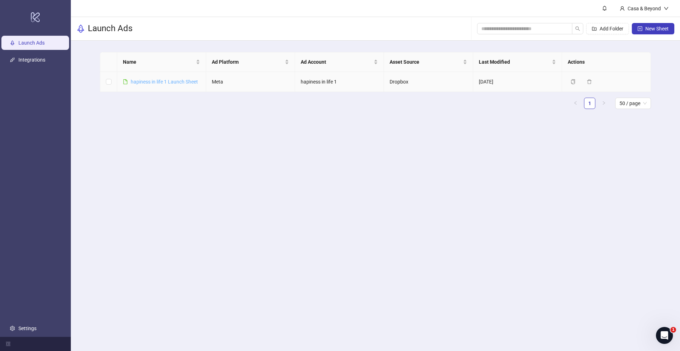
click at [159, 83] on link "hapiness in life 1 Launch Sheet" at bounding box center [164, 82] width 67 height 6
click at [164, 81] on link "hapiness in life 1 Launch Sheet" at bounding box center [164, 82] width 67 height 6
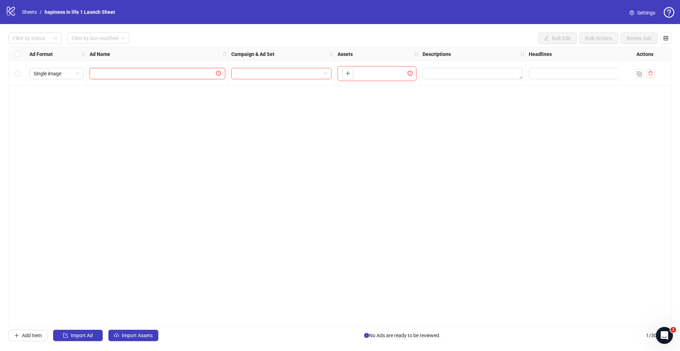
click at [140, 74] on input "text" at bounding box center [154, 74] width 121 height 8
click at [53, 74] on span "Single image" at bounding box center [57, 73] width 46 height 11
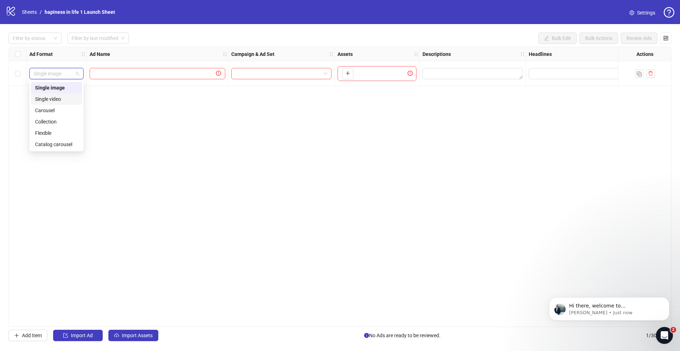
click at [62, 94] on div "Single video" at bounding box center [56, 99] width 51 height 11
click at [134, 71] on input "text" at bounding box center [154, 74] width 121 height 8
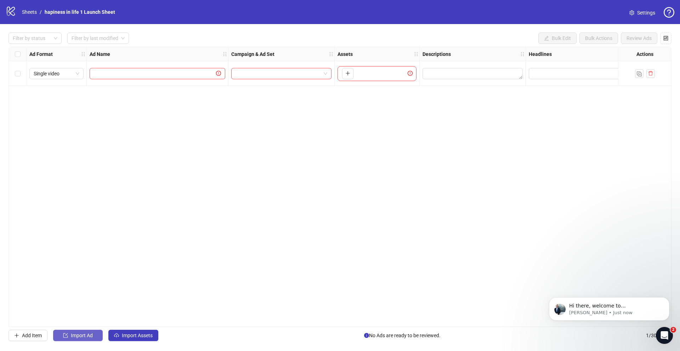
click at [75, 336] on span "Import Ad" at bounding box center [82, 336] width 22 height 6
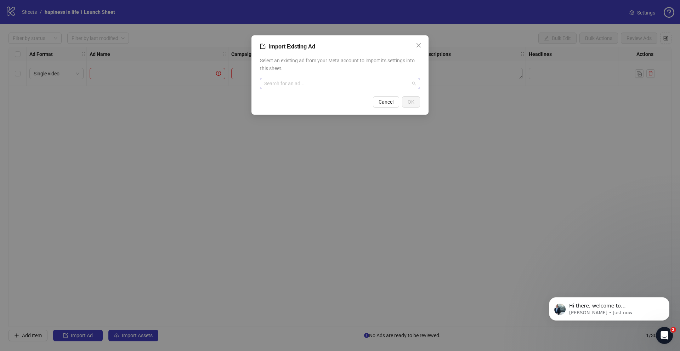
click at [316, 84] on input "search" at bounding box center [336, 83] width 145 height 11
click at [296, 50] on span "Import Existing Ad" at bounding box center [292, 46] width 47 height 7
click at [417, 46] on icon "close" at bounding box center [419, 46] width 6 height 6
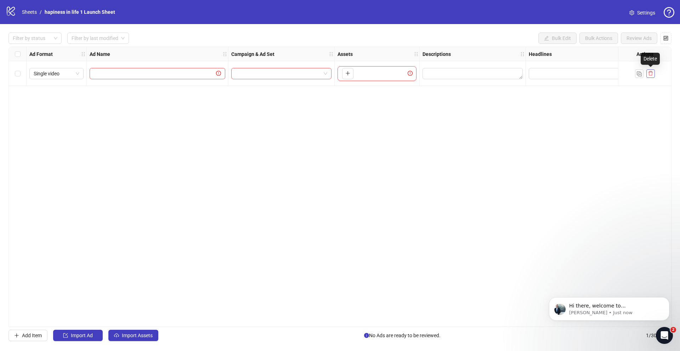
click at [653, 74] on button "button" at bounding box center [651, 73] width 9 height 9
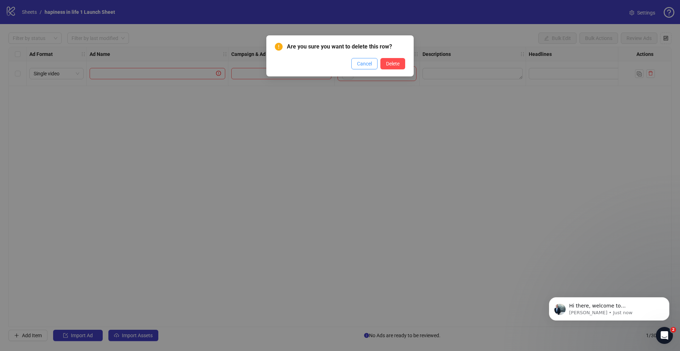
click at [358, 64] on span "Cancel" at bounding box center [364, 64] width 15 height 6
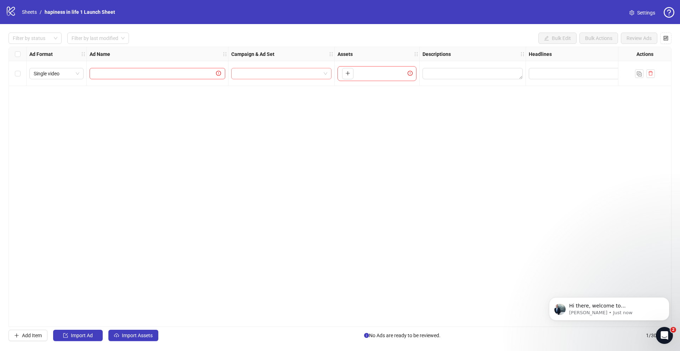
click at [297, 73] on input "search" at bounding box center [278, 73] width 85 height 11
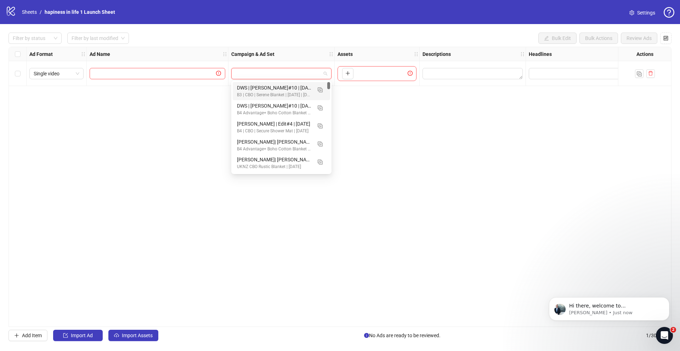
click at [236, 71] on input "search" at bounding box center [278, 73] width 85 height 11
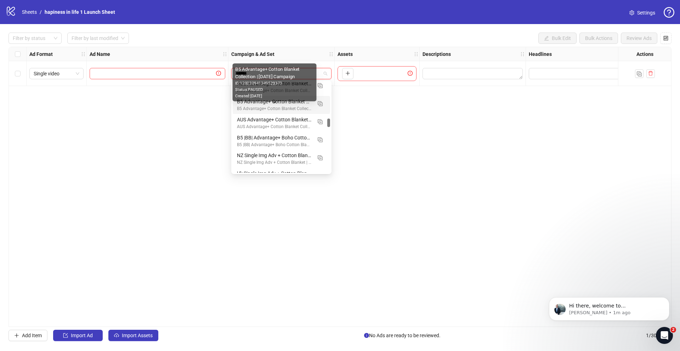
scroll to position [365, 0]
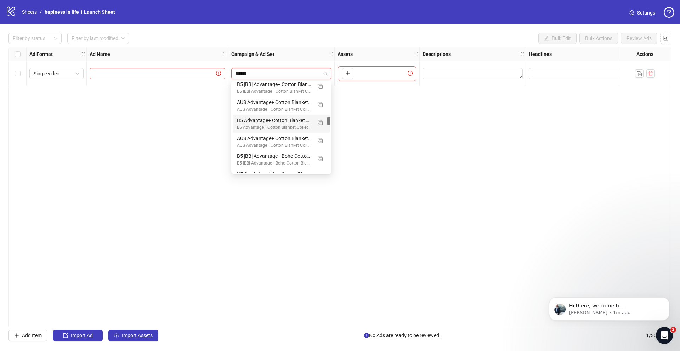
click at [243, 72] on input "******" at bounding box center [278, 73] width 85 height 11
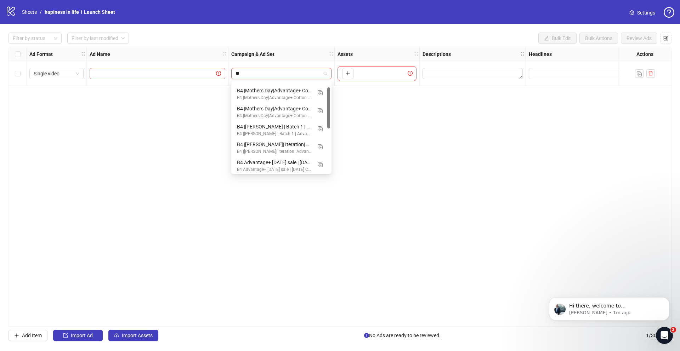
scroll to position [0, 0]
drag, startPoint x: 328, startPoint y: 129, endPoint x: 326, endPoint y: 83, distance: 46.1
click at [326, 83] on div "B4 |Mothers Day| BB |Advantage+ Cotton Blankets Collection | [DATE] Ad set B4 |…" at bounding box center [281, 127] width 97 height 91
type input "**"
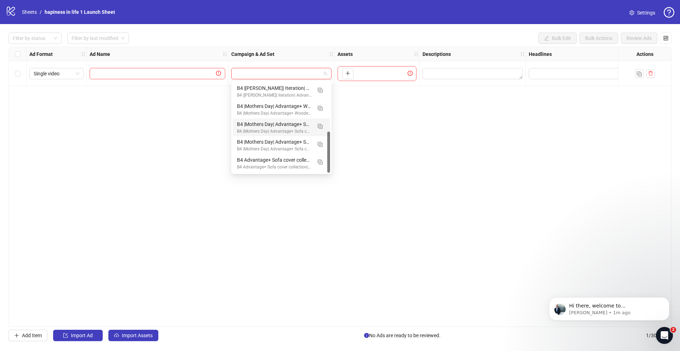
click at [164, 151] on div "Ad Format Ad Name Campaign & Ad Set Assets Descriptions Headlines Primary Texts…" at bounding box center [340, 187] width 663 height 281
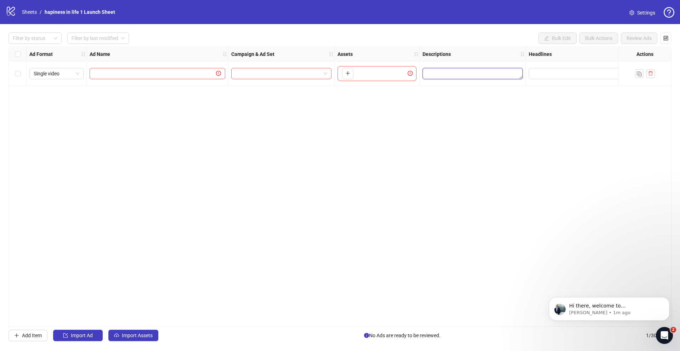
click at [439, 75] on textarea "Edit values" at bounding box center [473, 73] width 100 height 11
click at [370, 74] on div "To pick up a draggable item, press the space bar. While dragging, use the arrow…" at bounding box center [377, 73] width 79 height 15
click at [456, 75] on textarea "Edit values" at bounding box center [473, 73] width 100 height 11
click at [467, 117] on button "Add" at bounding box center [480, 114] width 106 height 9
click at [529, 113] on icon "delete" at bounding box center [530, 113] width 5 height 5
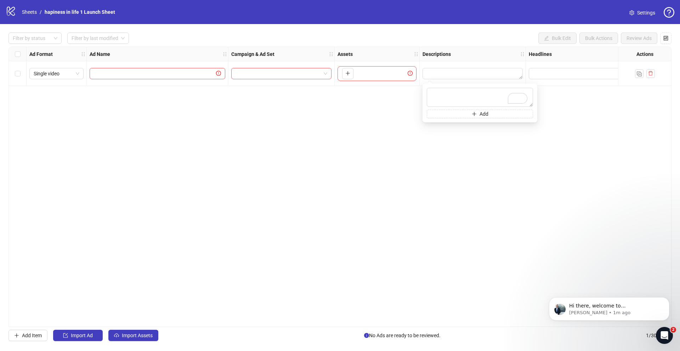
click at [554, 108] on div "Ad Format Ad Name Campaign & Ad Set Assets Descriptions Headlines Primary Texts…" at bounding box center [340, 187] width 663 height 281
click at [555, 82] on div at bounding box center [579, 73] width 106 height 25
click at [554, 78] on span "Edit values" at bounding box center [579, 73] width 100 height 11
click at [430, 164] on div "Ad Format Ad Name Campaign & Ad Set Assets Descriptions Headlines Primary Texts…" at bounding box center [340, 187] width 663 height 281
click at [283, 72] on input "search" at bounding box center [278, 73] width 85 height 11
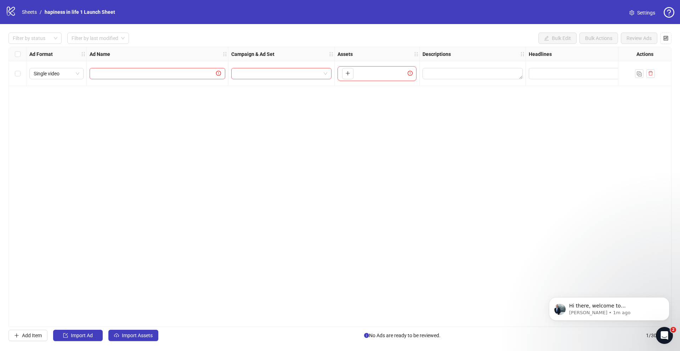
click at [170, 103] on div "Ad Format Ad Name Campaign & Ad Set Assets Descriptions Headlines Primary Texts…" at bounding box center [340, 187] width 663 height 281
click at [267, 75] on input "search" at bounding box center [278, 73] width 85 height 11
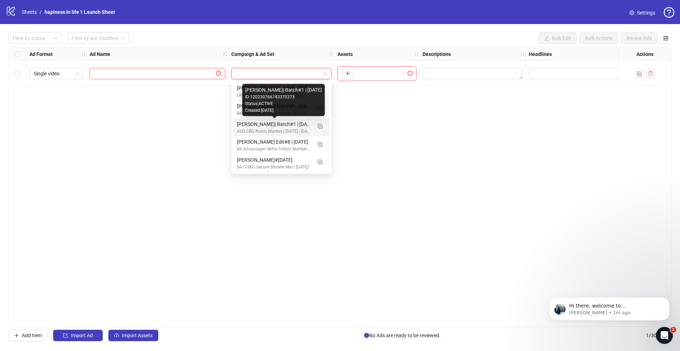
click at [241, 121] on div "[PERSON_NAME]| Batch#1 | [DATE]" at bounding box center [274, 124] width 75 height 8
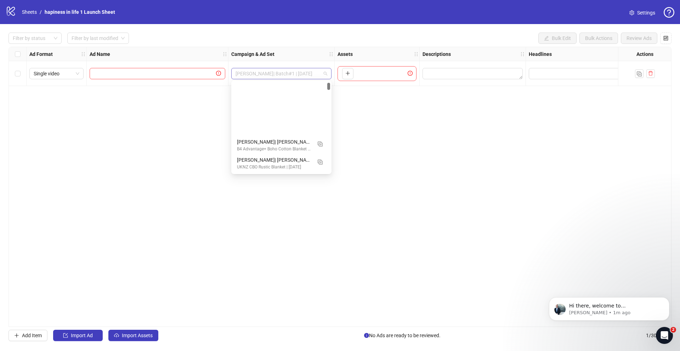
click at [279, 75] on span "[PERSON_NAME]| Batch#1 | [DATE]" at bounding box center [282, 73] width 92 height 11
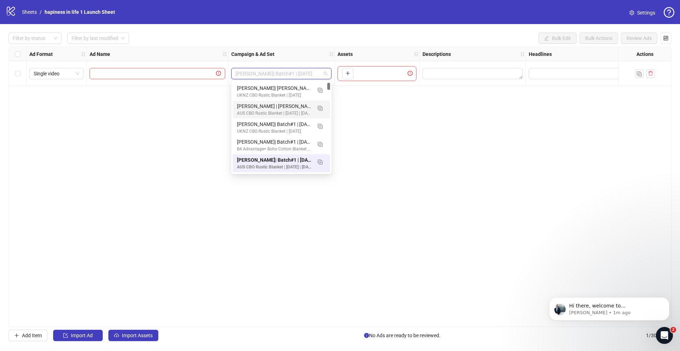
click at [164, 167] on div "Ad Format Ad Name Campaign & Ad Set Assets Descriptions Headlines Primary Texts…" at bounding box center [340, 187] width 663 height 281
click at [246, 72] on span "[PERSON_NAME]| Batch#1 | [DATE]" at bounding box center [282, 73] width 92 height 11
click at [158, 139] on div "Ad Format Ad Name Campaign & Ad Set Assets Descriptions Headlines Primary Texts…" at bounding box center [340, 187] width 663 height 281
click at [271, 71] on span "[PERSON_NAME]| Batch#1 | [DATE]" at bounding box center [282, 73] width 92 height 11
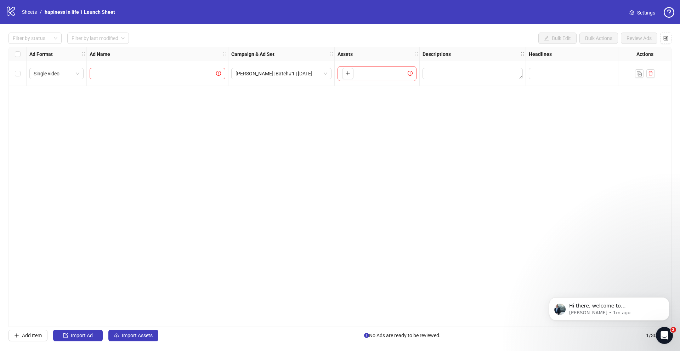
click at [154, 181] on div "Ad Format Ad Name Campaign & Ad Set Assets Descriptions Headlines Primary Texts…" at bounding box center [340, 187] width 663 height 281
click at [651, 76] on icon "delete" at bounding box center [650, 73] width 5 height 5
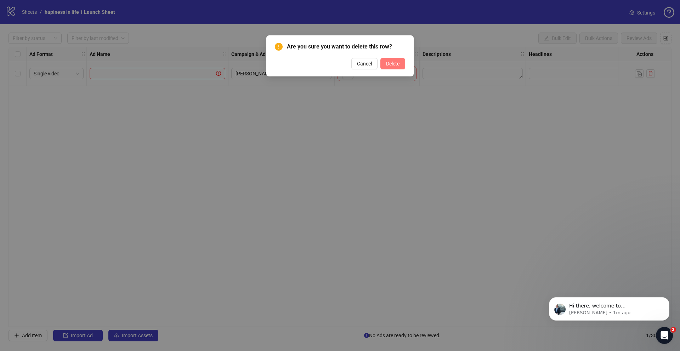
click at [391, 62] on span "Delete" at bounding box center [392, 64] width 13 height 6
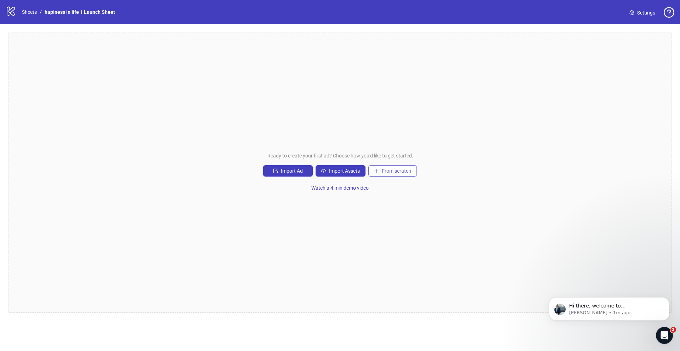
click at [389, 169] on span "From scratch" at bounding box center [396, 171] width 29 height 6
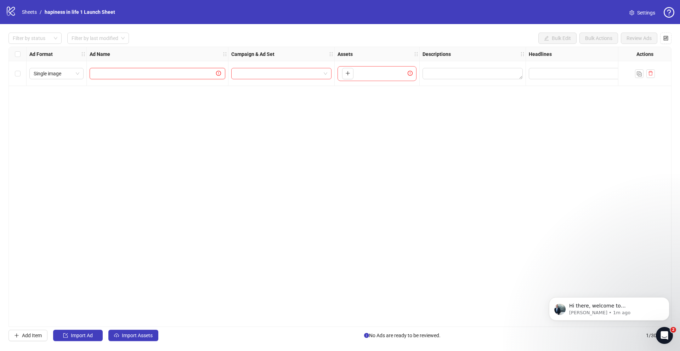
click at [160, 71] on input "text" at bounding box center [154, 74] width 121 height 8
click at [280, 74] on input "search" at bounding box center [278, 73] width 85 height 11
click at [654, 73] on button "button" at bounding box center [651, 73] width 9 height 9
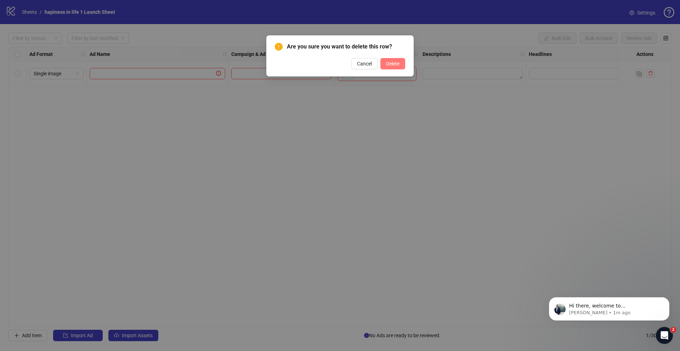
click at [399, 63] on span "Delete" at bounding box center [392, 64] width 13 height 6
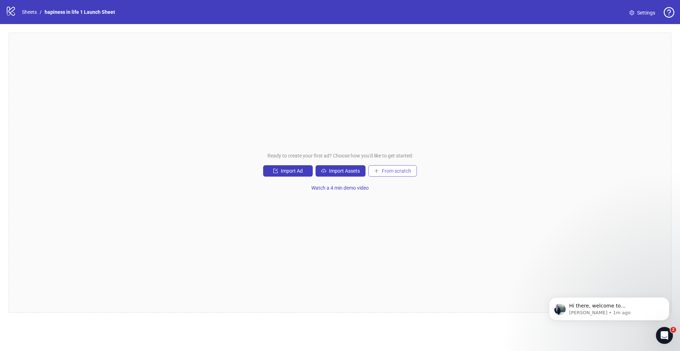
click at [392, 170] on span "From scratch" at bounding box center [396, 171] width 29 height 6
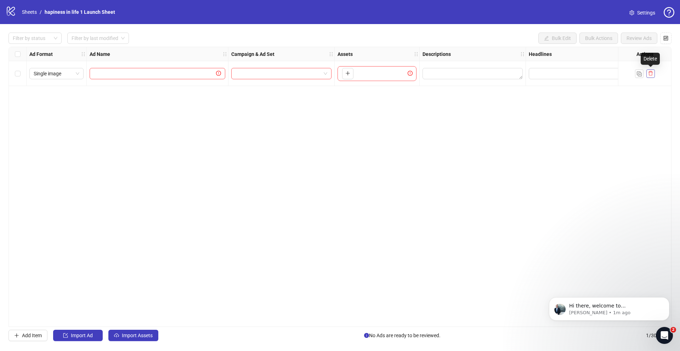
click at [654, 77] on button "button" at bounding box center [651, 73] width 9 height 9
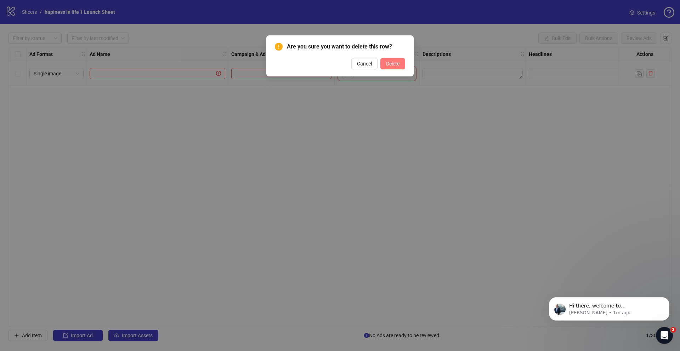
click at [393, 63] on span "Delete" at bounding box center [392, 64] width 13 height 6
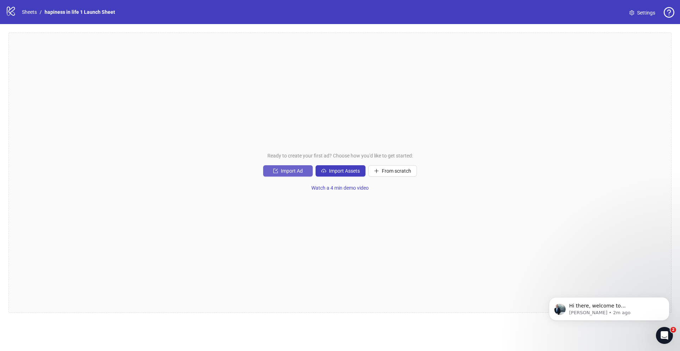
click at [278, 168] on button "Import Ad" at bounding box center [288, 170] width 50 height 11
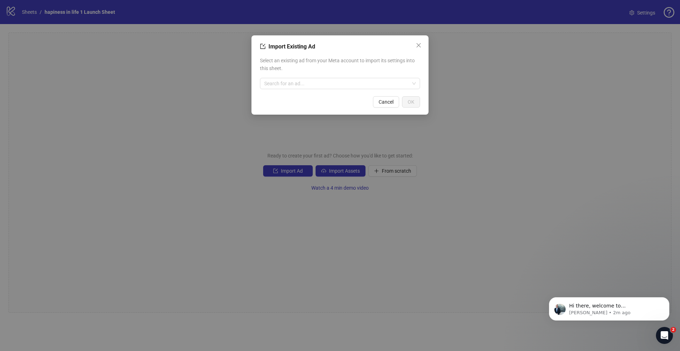
click at [301, 89] on div "Select an existing ad from your Meta account to import its settings into this s…" at bounding box center [340, 73] width 160 height 38
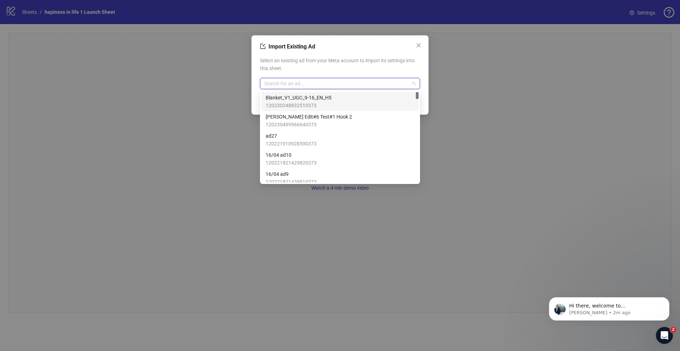
click at [297, 84] on input "search" at bounding box center [336, 83] width 145 height 11
click at [275, 105] on span "120230348832510373" at bounding box center [299, 106] width 66 height 8
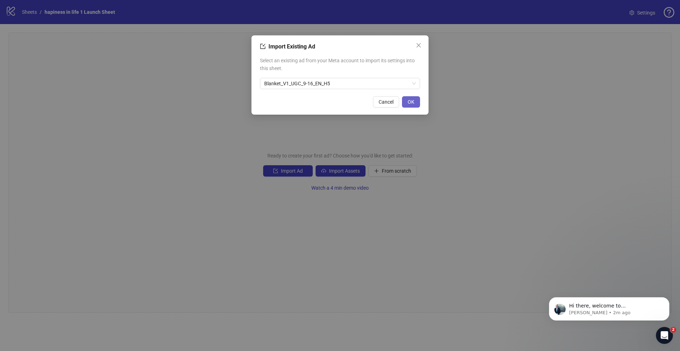
click at [416, 98] on button "OK" at bounding box center [411, 101] width 18 height 11
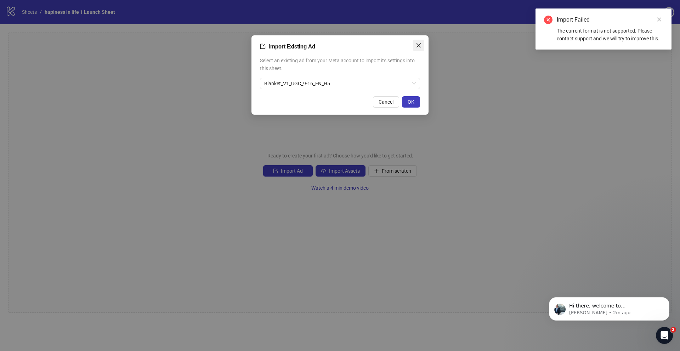
click at [422, 46] on span "Close" at bounding box center [418, 46] width 11 height 6
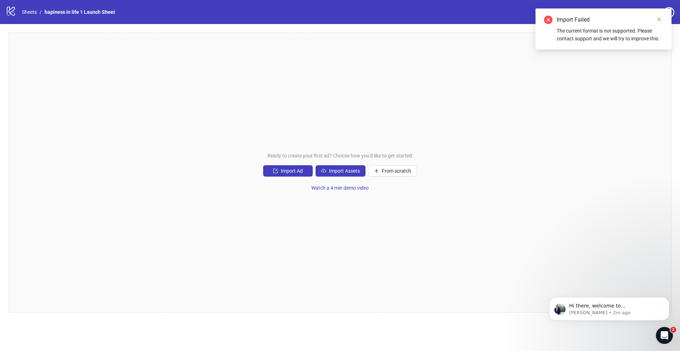
click at [304, 163] on div "Ready to create your first ad? Choose how you'd like to get started: Import Ad …" at bounding box center [340, 173] width 663 height 281
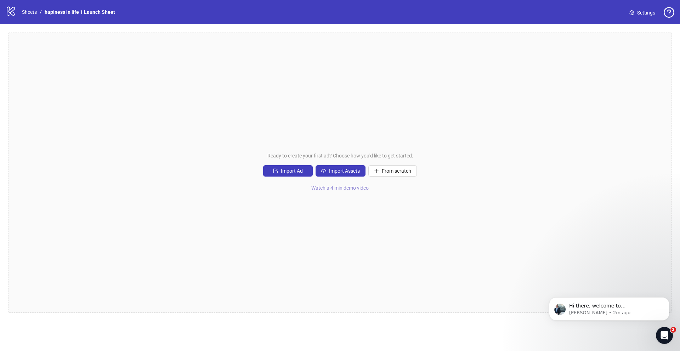
click at [340, 188] on span "Watch a 4 min demo video" at bounding box center [339, 188] width 57 height 6
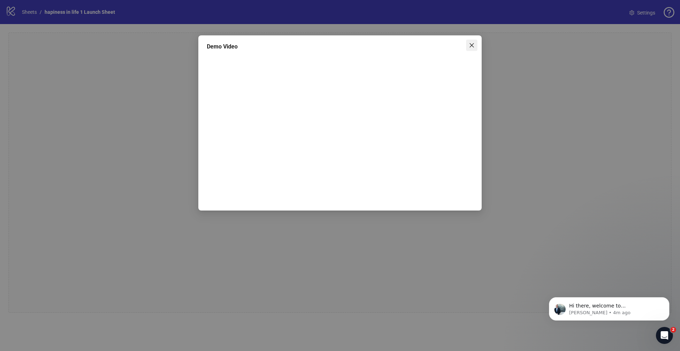
click at [473, 43] on icon "close" at bounding box center [472, 46] width 6 height 6
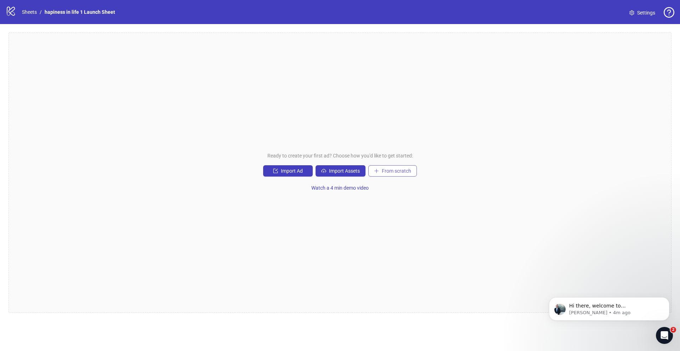
click at [387, 168] on button "From scratch" at bounding box center [392, 170] width 49 height 11
click at [386, 170] on span "From scratch" at bounding box center [396, 171] width 29 height 6
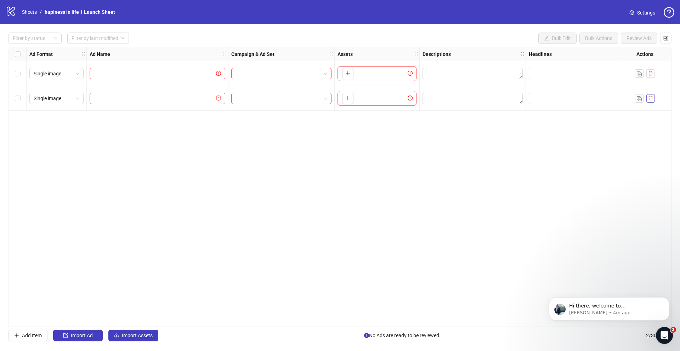
click at [648, 98] on button "button" at bounding box center [651, 98] width 9 height 9
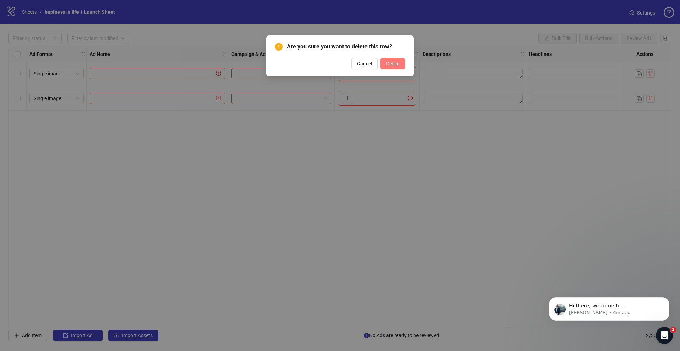
click at [392, 63] on span "Delete" at bounding box center [392, 64] width 13 height 6
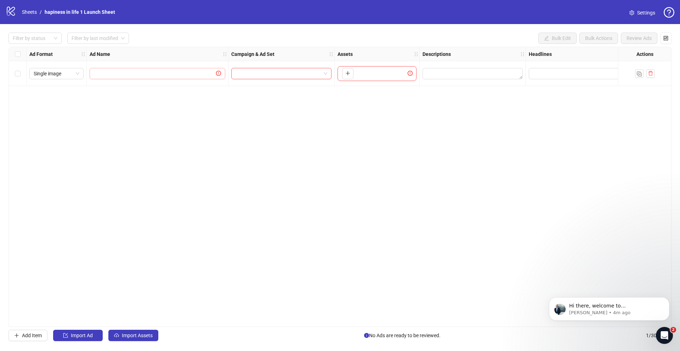
click at [125, 69] on span at bounding box center [158, 73] width 136 height 11
click at [274, 73] on input "search" at bounding box center [278, 73] width 85 height 11
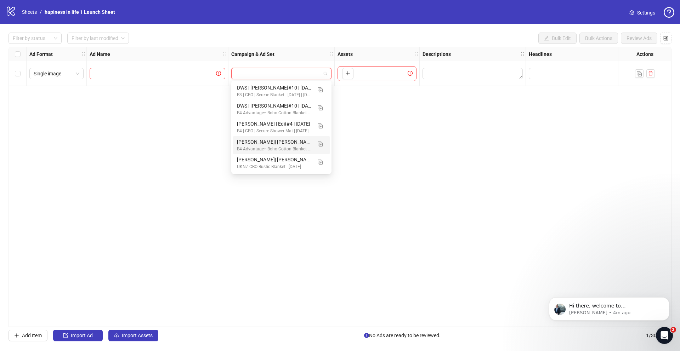
click at [63, 66] on div "Single image" at bounding box center [57, 73] width 60 height 25
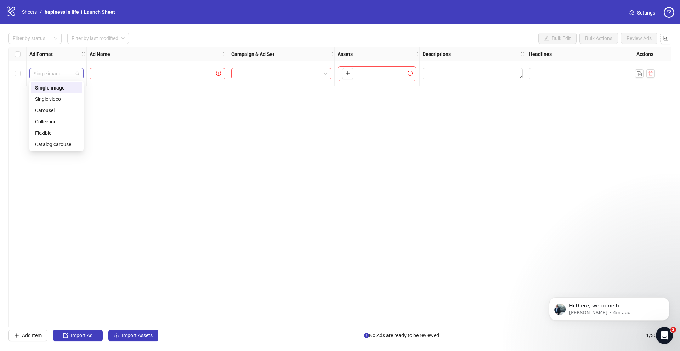
click at [63, 68] on span "Single image" at bounding box center [57, 73] width 46 height 11
click at [53, 98] on div "Single video" at bounding box center [56, 99] width 43 height 8
click at [220, 102] on div "Ad Format Ad Name Campaign & Ad Set Assets Descriptions Headlines Primary Texts…" at bounding box center [340, 187] width 663 height 281
click at [50, 78] on span "Single video" at bounding box center [57, 73] width 46 height 11
click at [174, 132] on div "Ad Format Ad Name Campaign & Ad Set Assets Descriptions Headlines Primary Texts…" at bounding box center [340, 187] width 663 height 281
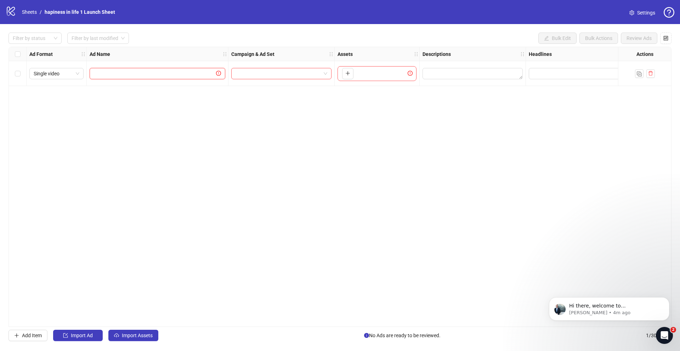
click at [164, 75] on input "text" at bounding box center [154, 74] width 121 height 8
click at [281, 75] on input "search" at bounding box center [278, 73] width 85 height 11
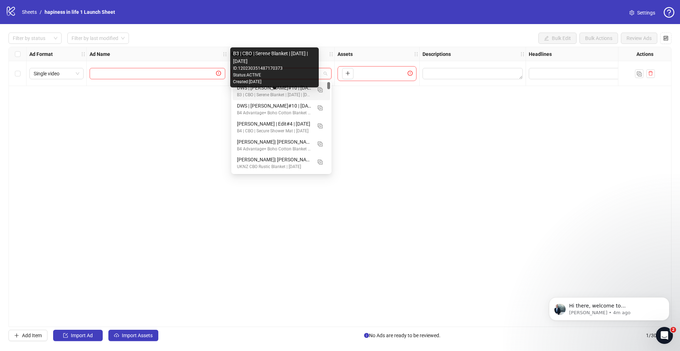
click at [249, 93] on div "B3 | CBO | Serene Blanket | [DATE] | [DATE]" at bounding box center [274, 95] width 75 height 7
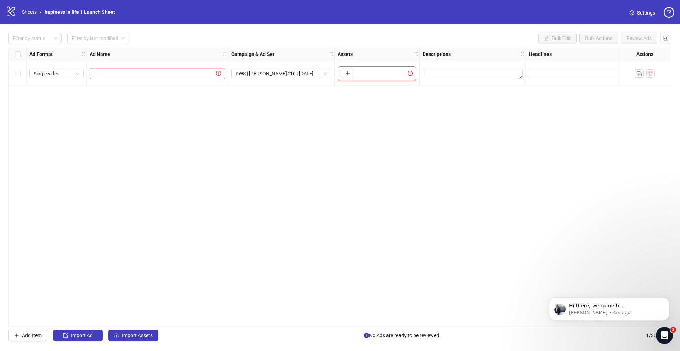
click at [359, 73] on div "To pick up a draggable item, press the space bar. While dragging, use the arrow…" at bounding box center [377, 73] width 79 height 15
click at [345, 71] on icon "plus" at bounding box center [347, 73] width 5 height 5
click at [409, 73] on icon "exclamation-circle" at bounding box center [410, 73] width 5 height 5
click at [274, 152] on div "Ad Format Ad Name Campaign & Ad Set Assets Descriptions Headlines Primary Texts…" at bounding box center [340, 187] width 663 height 281
click at [466, 71] on textarea "Edit values" at bounding box center [473, 73] width 100 height 11
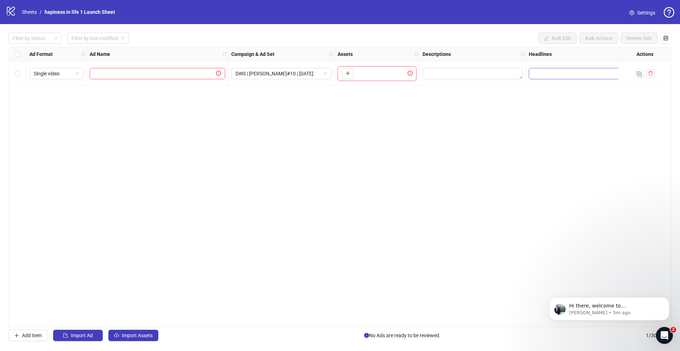
click at [594, 78] on span "Edit values" at bounding box center [579, 73] width 100 height 11
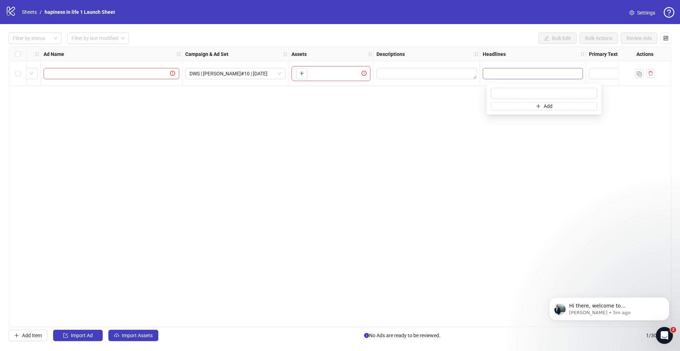
scroll to position [0, 82]
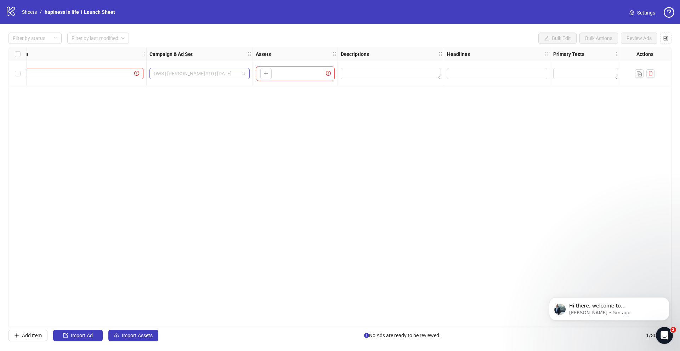
click at [202, 74] on span "DWS | [PERSON_NAME]#10 | [DATE]" at bounding box center [200, 73] width 92 height 11
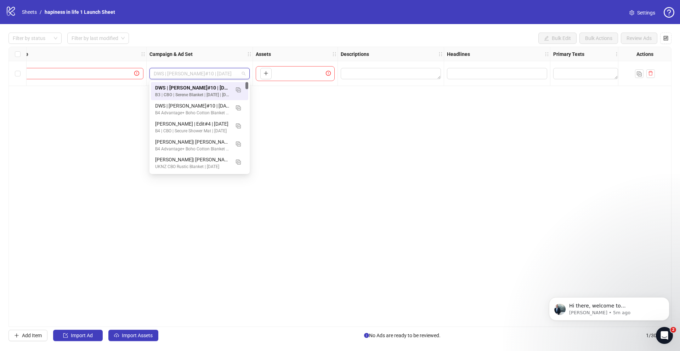
drag, startPoint x: 248, startPoint y: 88, endPoint x: 248, endPoint y: 77, distance: 11.3
click at [248, 77] on body "logo/logo-mobile Sheets / hapiness in life 1 Launch Sheet Settings Filter by st…" at bounding box center [340, 175] width 680 height 351
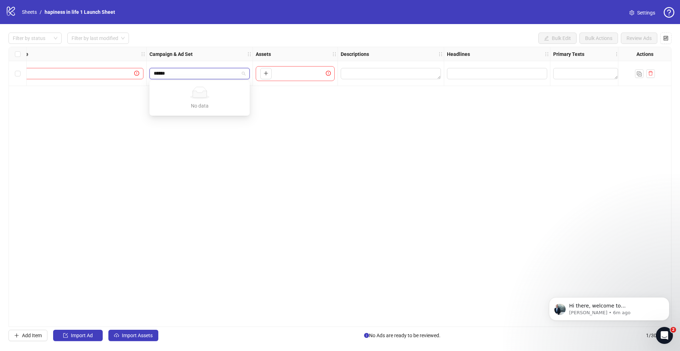
type input "******"
click at [199, 196] on div "Ad Format Ad Name Campaign & Ad Set Assets Descriptions Headlines Primary Texts…" at bounding box center [340, 187] width 663 height 281
click at [200, 77] on span "DWS | [PERSON_NAME]#10 | [DATE]" at bounding box center [200, 73] width 92 height 11
type input "*******"
click at [205, 76] on span "DWS | [PERSON_NAME]#10 | [DATE]" at bounding box center [200, 73] width 92 height 11
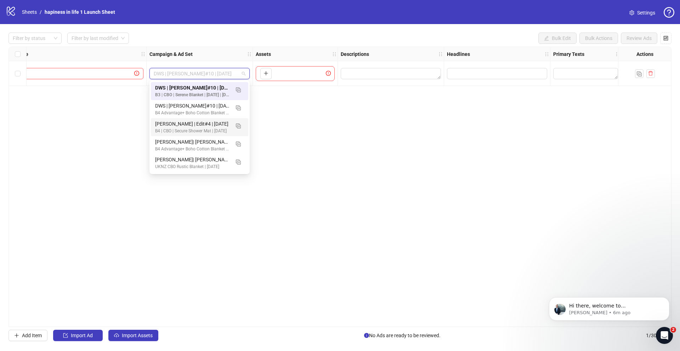
click at [88, 141] on div "Ad Format Ad Name Campaign & Ad Set Assets Descriptions Headlines Primary Texts…" at bounding box center [340, 187] width 663 height 281
